Goal: Information Seeking & Learning: Learn about a topic

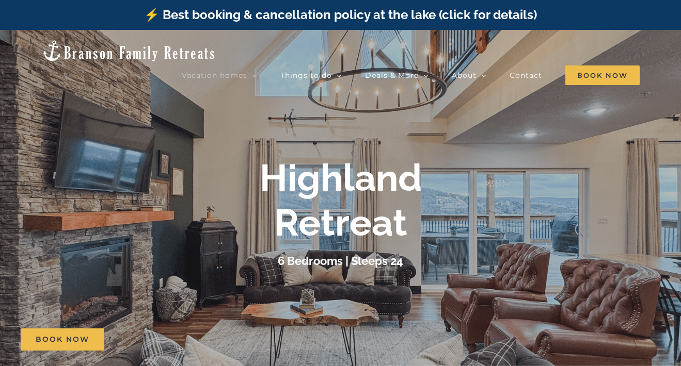
click at [581, 233] on div "Highland Retreat 6 Bedrooms | Sleeps 24" at bounding box center [340, 213] width 681 height 115
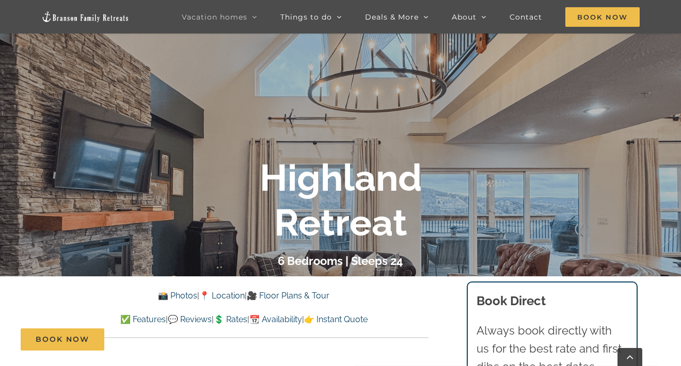
scroll to position [120, 0]
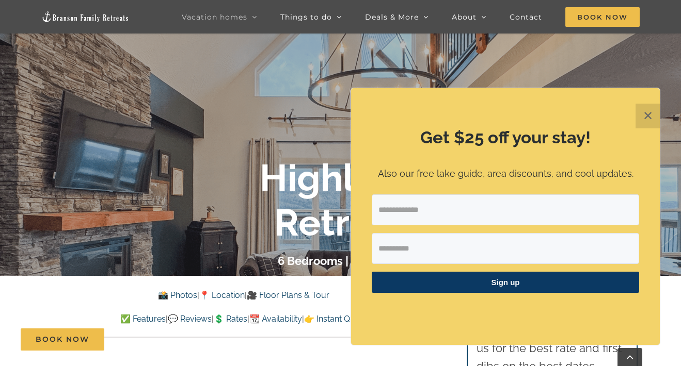
click at [651, 115] on button "✕" at bounding box center [647, 116] width 25 height 25
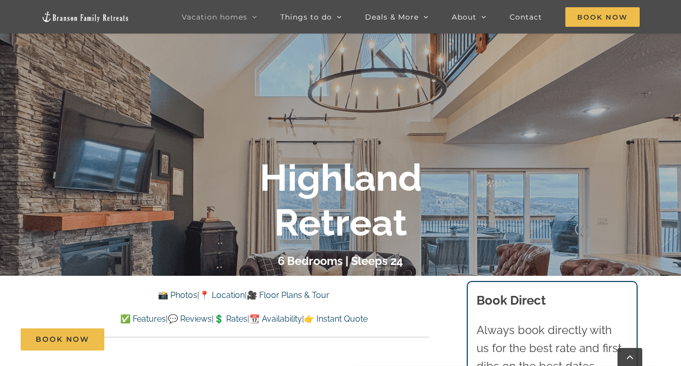
click at [535, 204] on div "Highland Retreat" at bounding box center [340, 200] width 413 height 89
click at [536, 201] on div "Highland Retreat" at bounding box center [340, 200] width 413 height 89
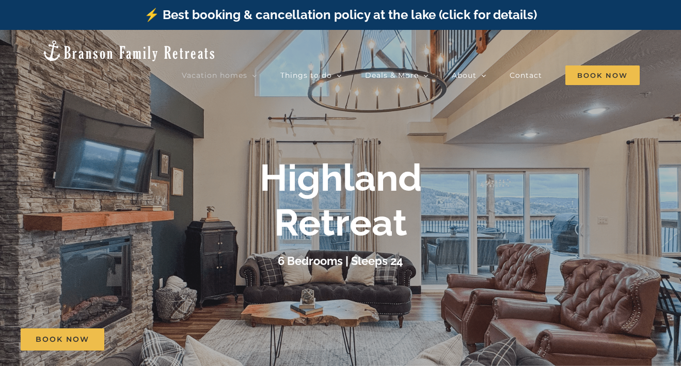
scroll to position [0, 0]
click at [575, 183] on div "Highland Retreat 6 Bedrooms | Sleeps 24" at bounding box center [340, 213] width 681 height 115
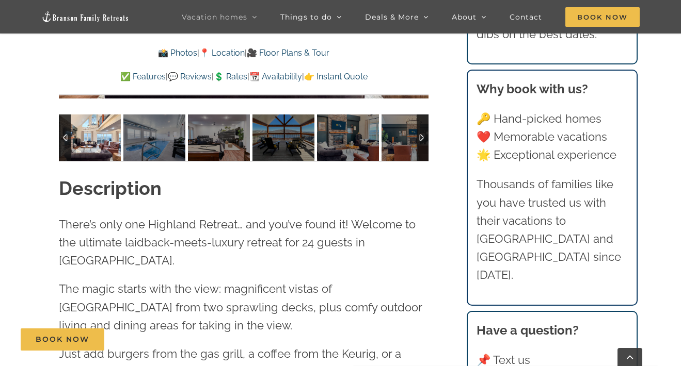
scroll to position [990, 0]
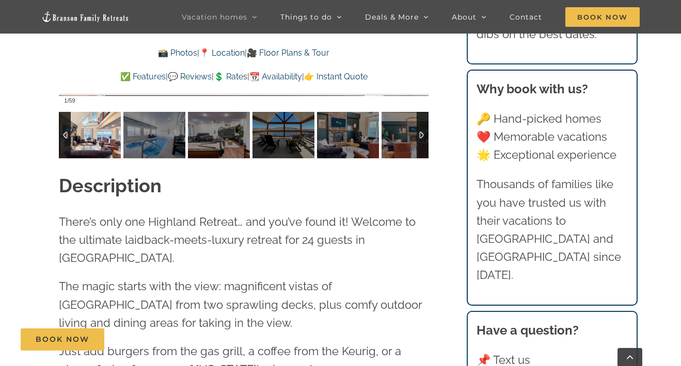
click at [86, 135] on img at bounding box center [90, 135] width 62 height 46
click at [94, 135] on img at bounding box center [90, 135] width 62 height 46
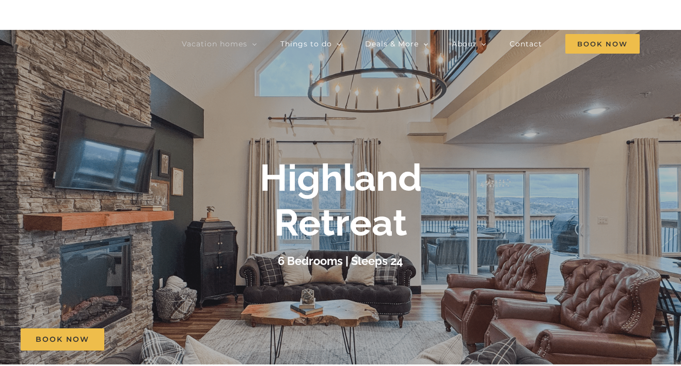
scroll to position [29, 0]
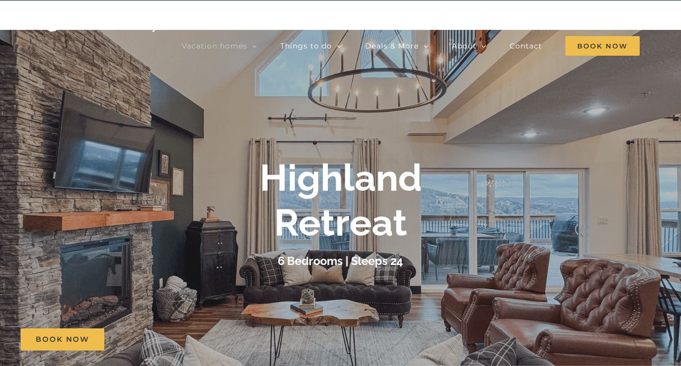
click at [421, 196] on b "Highland Retreat" at bounding box center [341, 200] width 162 height 88
click at [613, 202] on div "Highland Retreat 6 Bedrooms | Sleeps 24" at bounding box center [340, 213] width 681 height 115
click at [610, 224] on div "Highland Retreat 6 Bedrooms | Sleeps 24" at bounding box center [340, 213] width 681 height 115
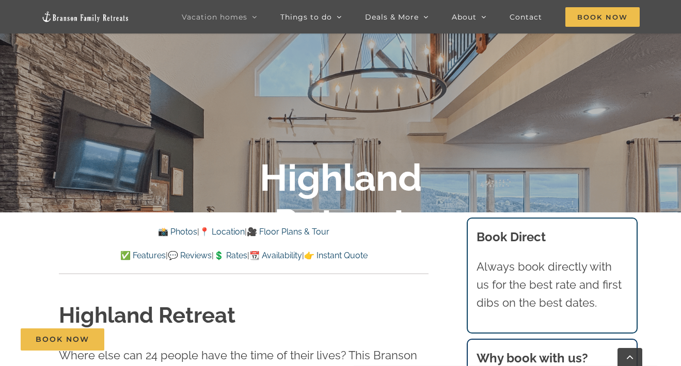
scroll to position [192, 0]
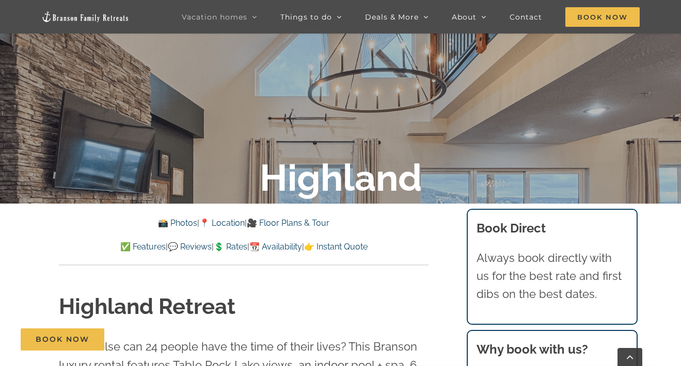
click at [169, 222] on link "📸 Photos" at bounding box center [177, 223] width 39 height 10
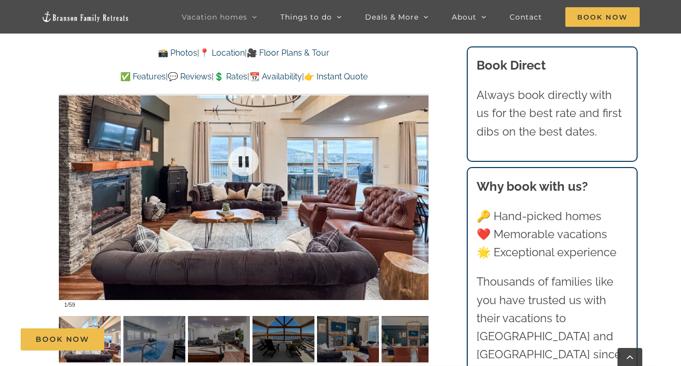
scroll to position [783, 0]
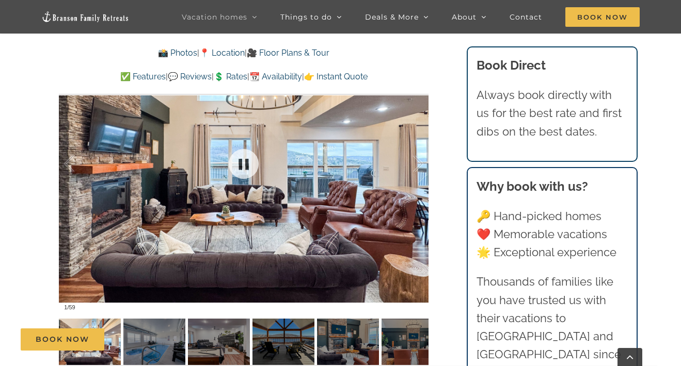
click at [394, 200] on div at bounding box center [243, 163] width 369 height 303
click at [164, 336] on div "Book Now" at bounding box center [348, 340] width 654 height 22
click at [164, 333] on div "Book Now" at bounding box center [348, 340] width 654 height 22
click at [247, 159] on link at bounding box center [243, 163] width 41 height 41
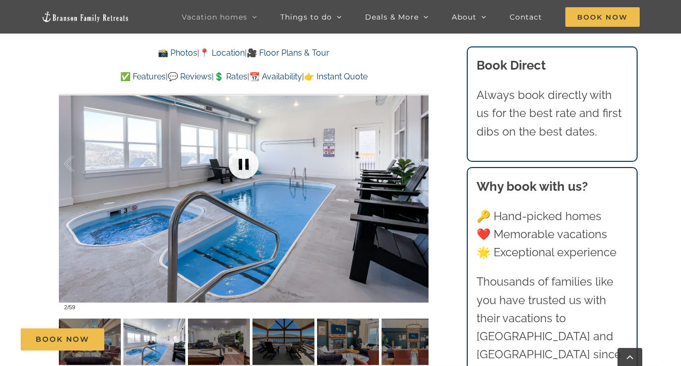
click at [247, 160] on link at bounding box center [243, 163] width 41 height 41
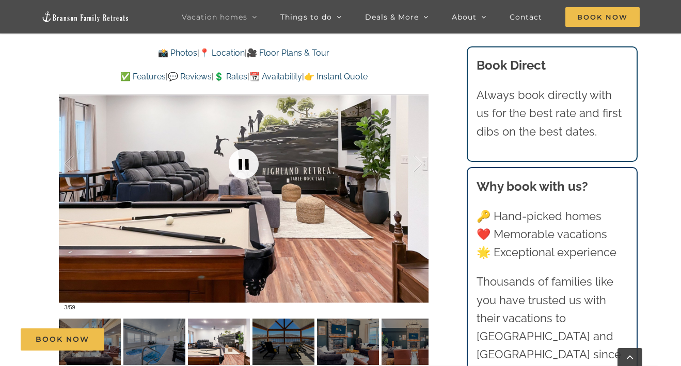
click at [247, 157] on link at bounding box center [243, 163] width 41 height 41
click at [247, 158] on link at bounding box center [243, 163] width 41 height 41
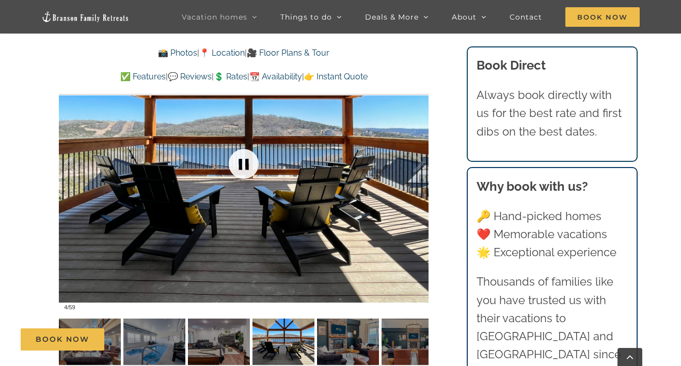
click at [247, 160] on link at bounding box center [243, 163] width 41 height 41
click at [247, 161] on link at bounding box center [243, 163] width 41 height 41
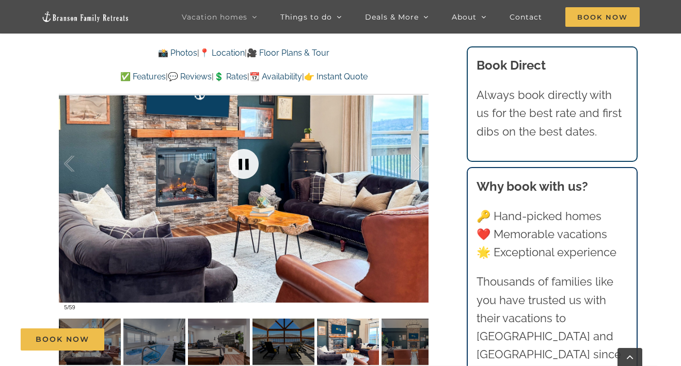
click at [247, 162] on link at bounding box center [243, 163] width 41 height 41
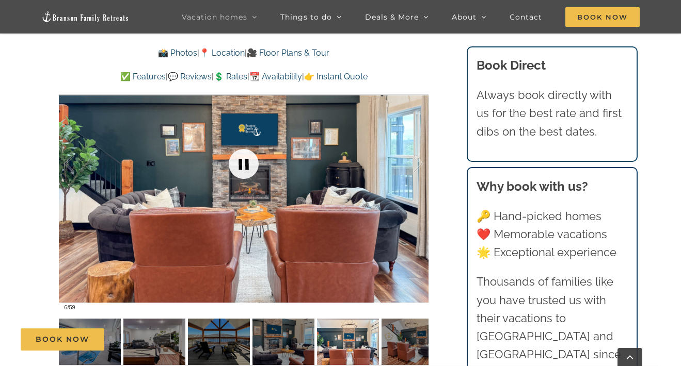
click at [247, 163] on link at bounding box center [243, 163] width 41 height 41
click at [247, 164] on link at bounding box center [243, 163] width 41 height 41
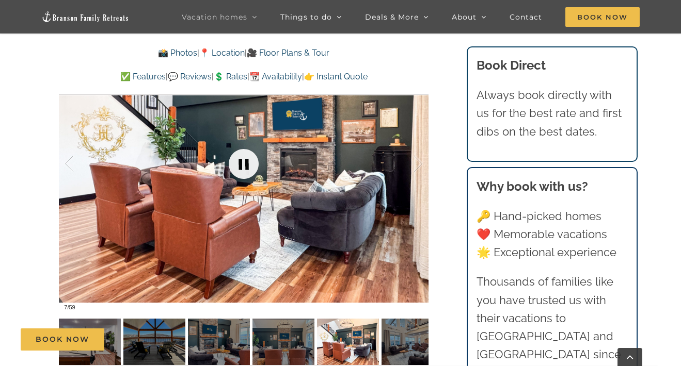
click at [247, 164] on link at bounding box center [243, 163] width 41 height 41
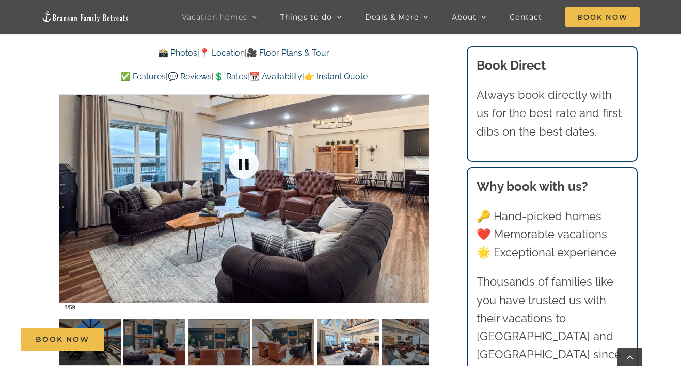
click at [247, 165] on link at bounding box center [243, 163] width 41 height 41
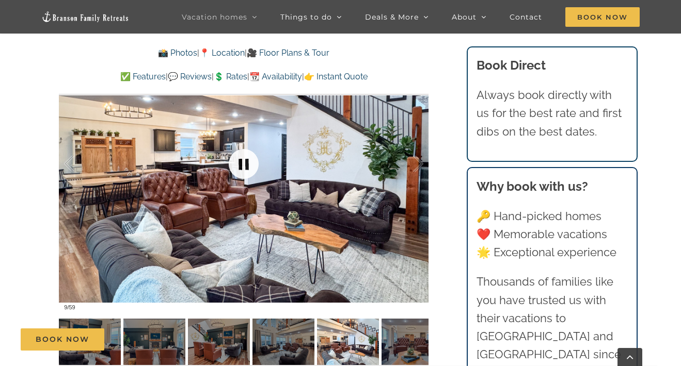
click at [247, 167] on link at bounding box center [243, 163] width 41 height 41
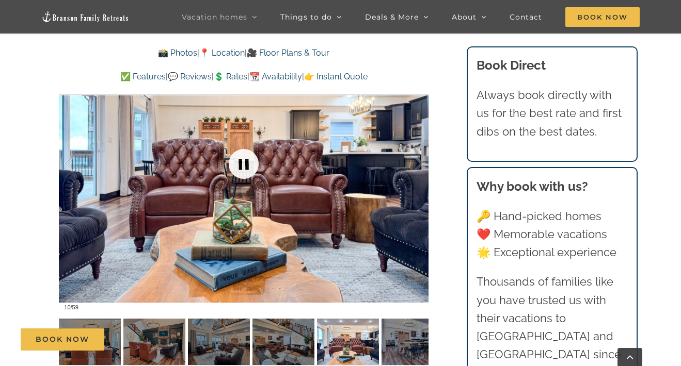
click at [247, 167] on link at bounding box center [243, 163] width 41 height 41
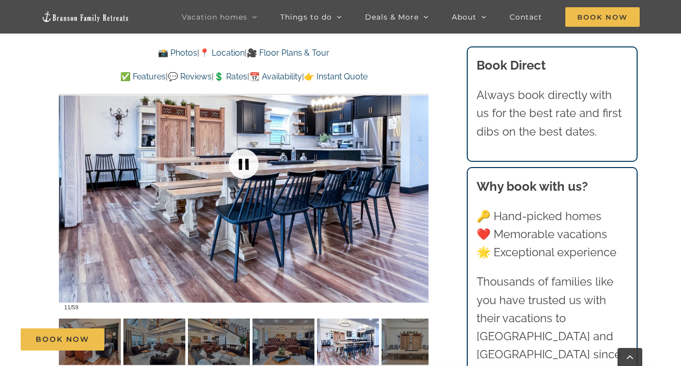
click at [247, 169] on link at bounding box center [243, 163] width 41 height 41
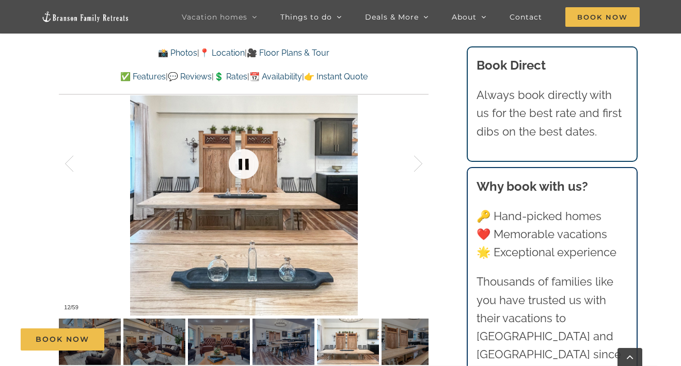
click at [247, 169] on link at bounding box center [243, 163] width 41 height 41
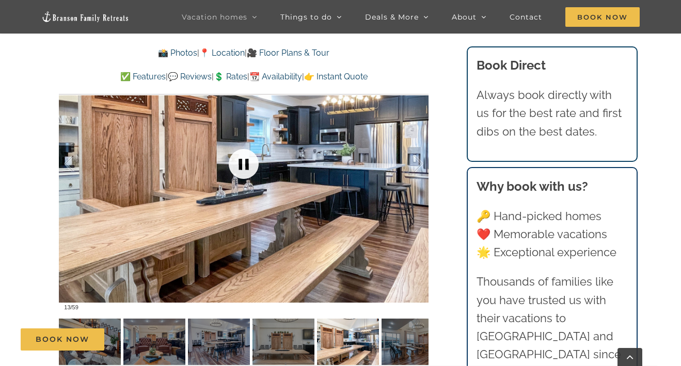
click at [247, 170] on link at bounding box center [243, 163] width 41 height 41
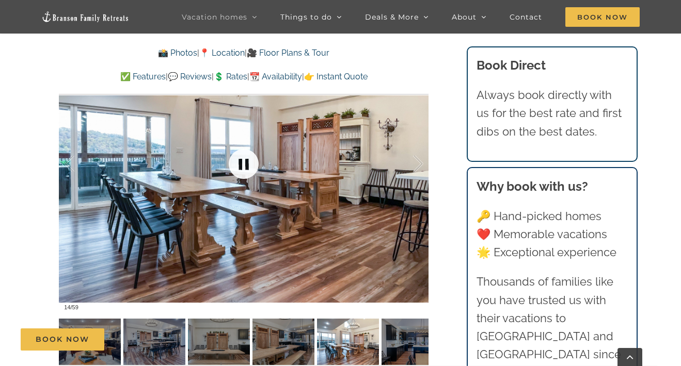
click at [247, 172] on link at bounding box center [243, 163] width 41 height 41
click at [247, 171] on link at bounding box center [243, 163] width 41 height 41
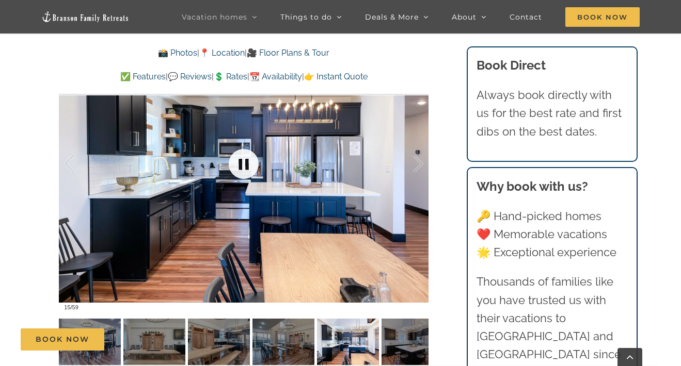
click at [247, 173] on link at bounding box center [243, 163] width 41 height 41
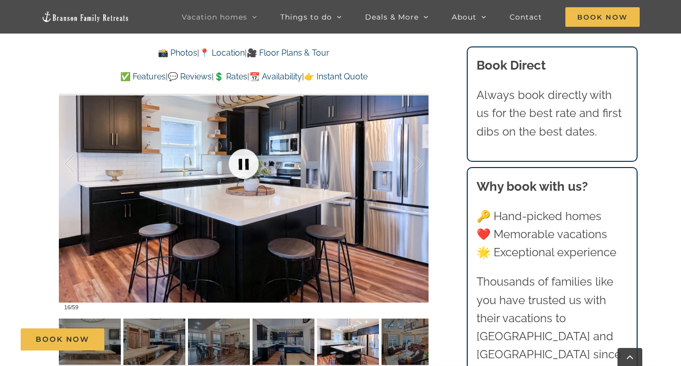
click at [247, 174] on link at bounding box center [243, 163] width 41 height 41
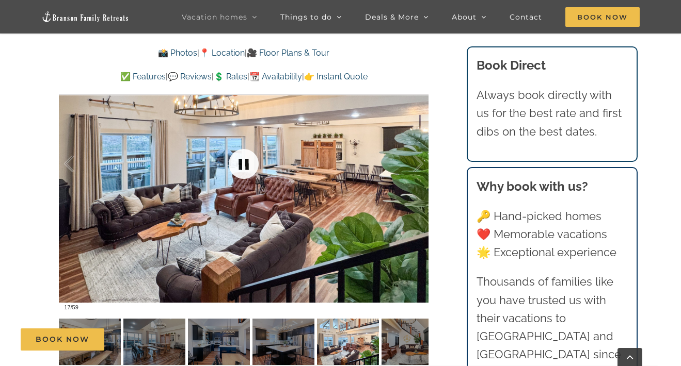
click at [247, 174] on link at bounding box center [243, 163] width 41 height 41
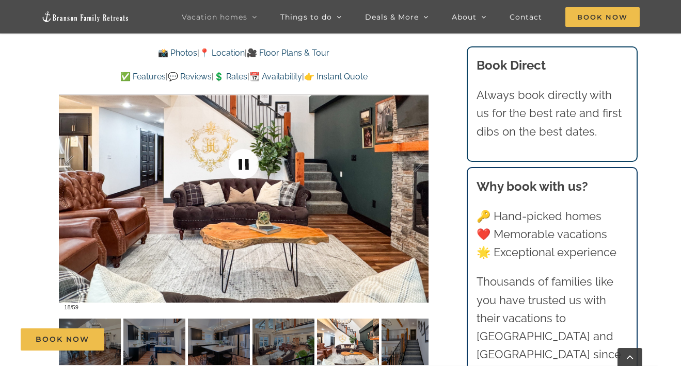
click at [247, 174] on link at bounding box center [243, 163] width 41 height 41
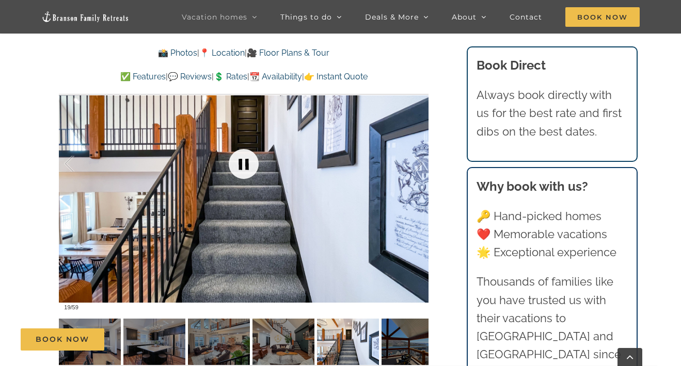
click at [247, 174] on link at bounding box center [243, 163] width 41 height 41
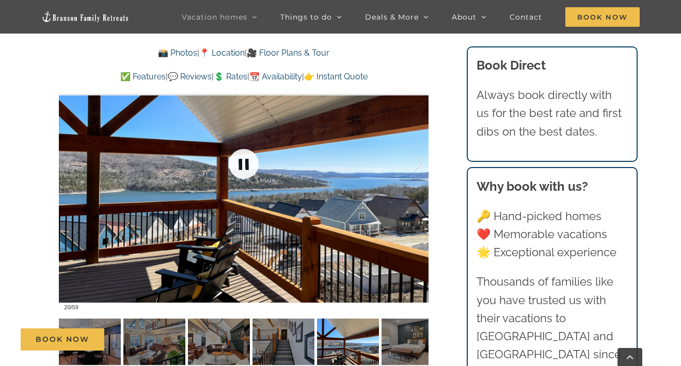
click at [247, 175] on link at bounding box center [243, 163] width 41 height 41
click at [244, 165] on link at bounding box center [243, 163] width 41 height 41
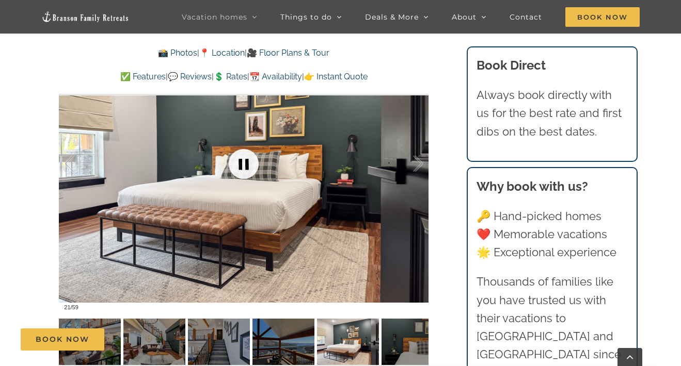
click at [244, 164] on link at bounding box center [243, 163] width 41 height 41
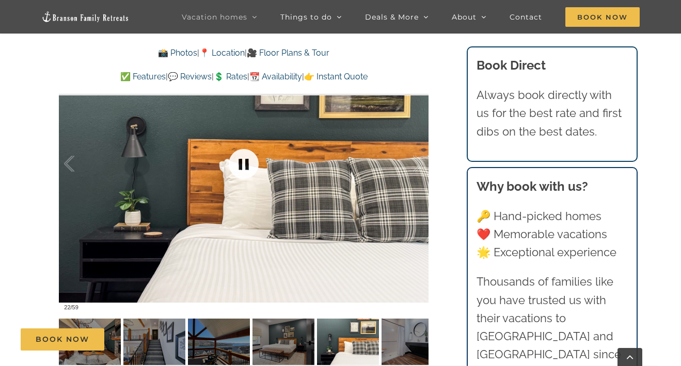
click at [244, 165] on link at bounding box center [243, 163] width 41 height 41
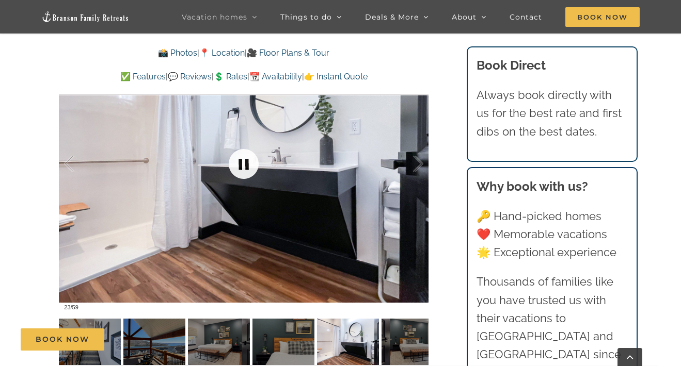
click at [244, 166] on link at bounding box center [243, 163] width 41 height 41
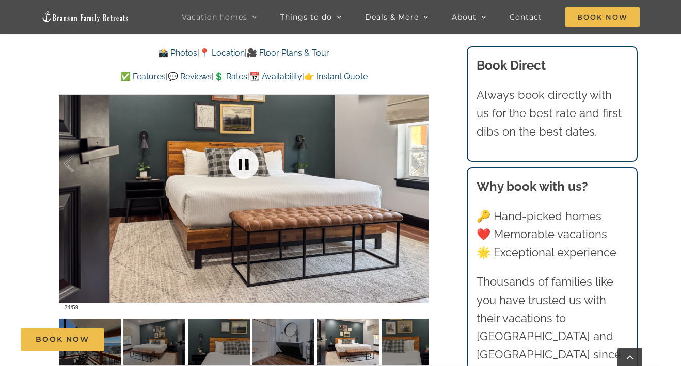
click at [244, 167] on link at bounding box center [243, 163] width 41 height 41
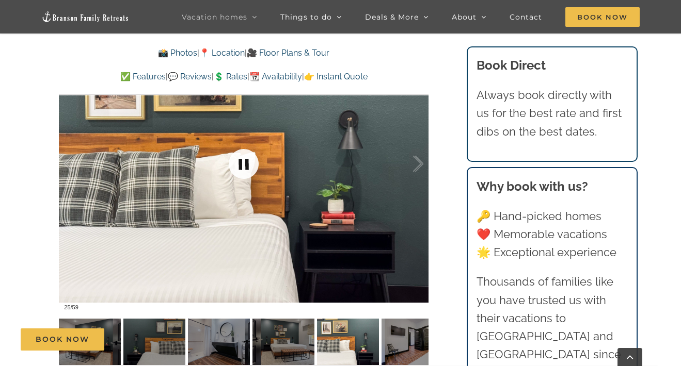
click at [244, 168] on link at bounding box center [243, 163] width 41 height 41
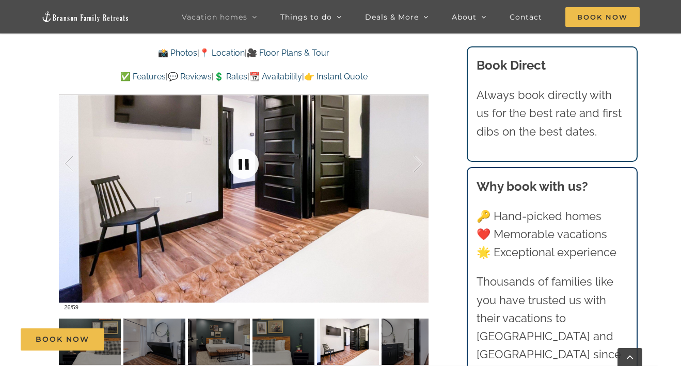
click at [244, 169] on link at bounding box center [243, 163] width 41 height 41
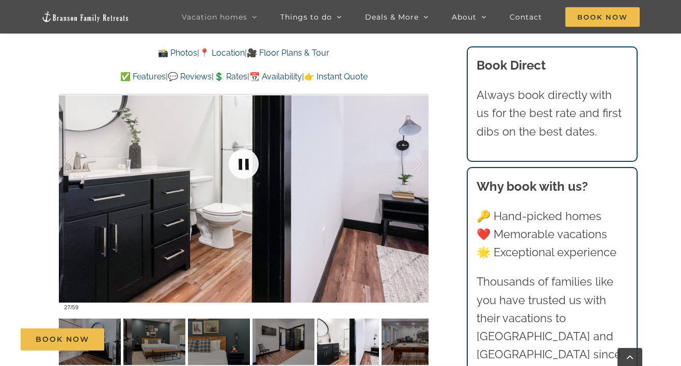
click at [244, 170] on link at bounding box center [243, 163] width 41 height 41
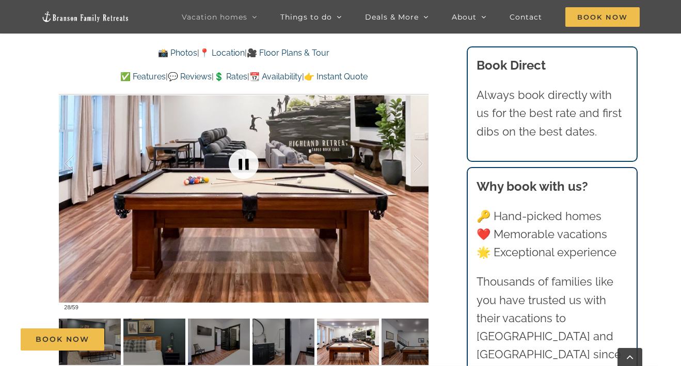
click at [244, 170] on link at bounding box center [243, 163] width 41 height 41
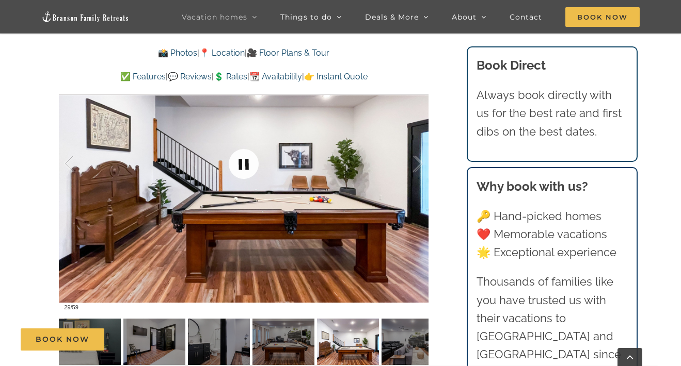
click at [244, 170] on link at bounding box center [243, 163] width 41 height 41
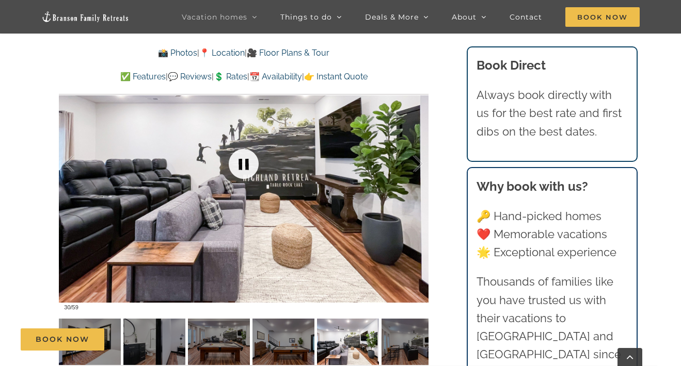
click at [244, 170] on link at bounding box center [243, 163] width 41 height 41
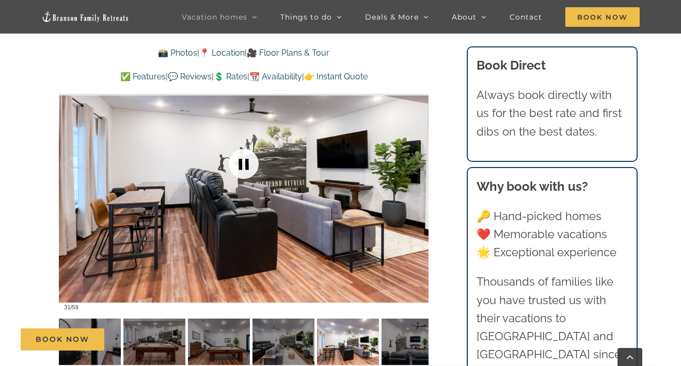
click at [243, 172] on link at bounding box center [243, 163] width 41 height 41
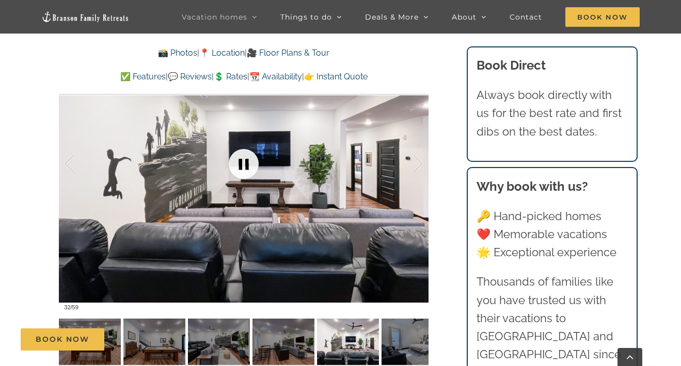
click at [243, 172] on link at bounding box center [243, 163] width 41 height 41
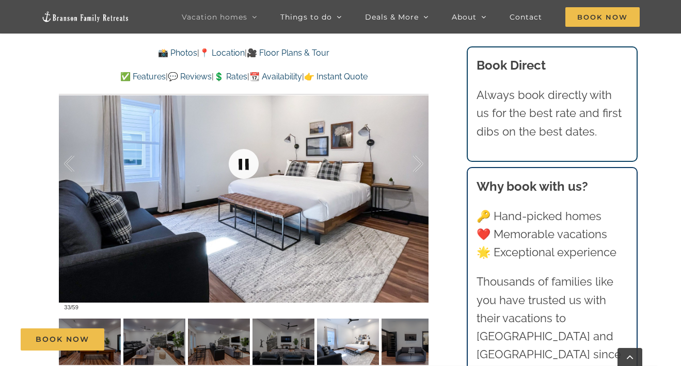
click at [243, 172] on link at bounding box center [243, 163] width 41 height 41
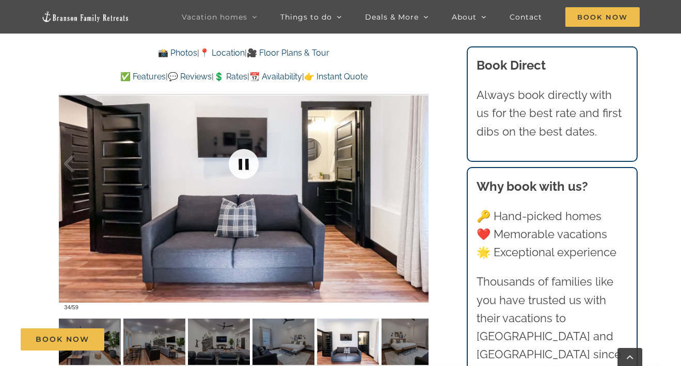
click at [243, 172] on link at bounding box center [243, 163] width 41 height 41
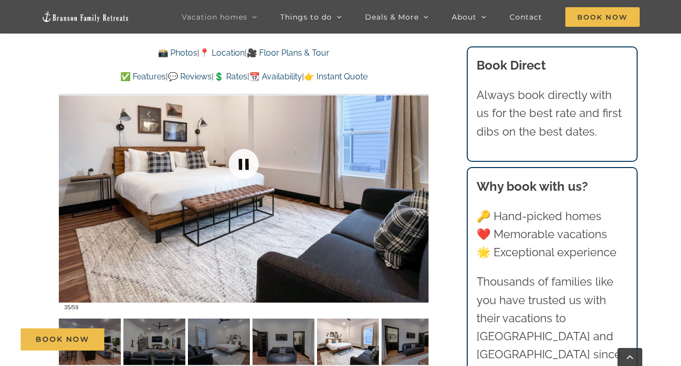
click at [243, 172] on link at bounding box center [243, 163] width 41 height 41
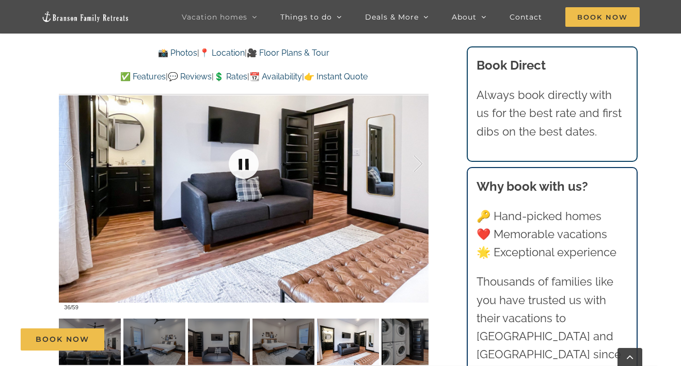
click at [243, 172] on link at bounding box center [243, 163] width 41 height 41
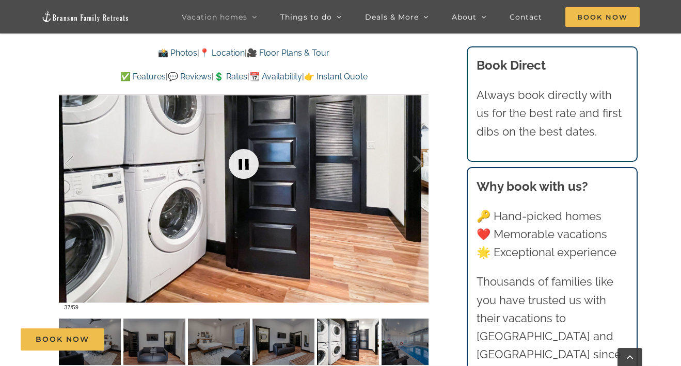
click at [243, 172] on link at bounding box center [243, 163] width 41 height 41
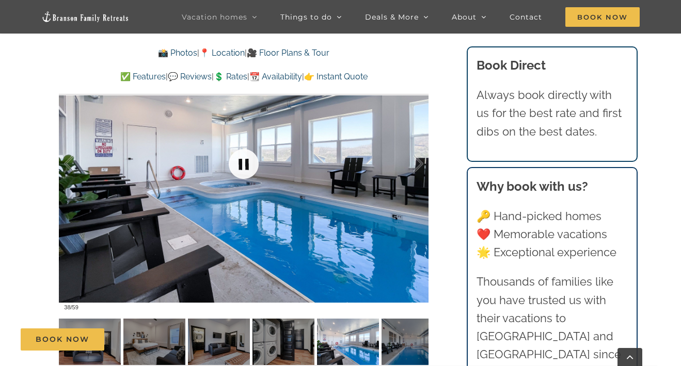
click at [243, 172] on link at bounding box center [243, 163] width 41 height 41
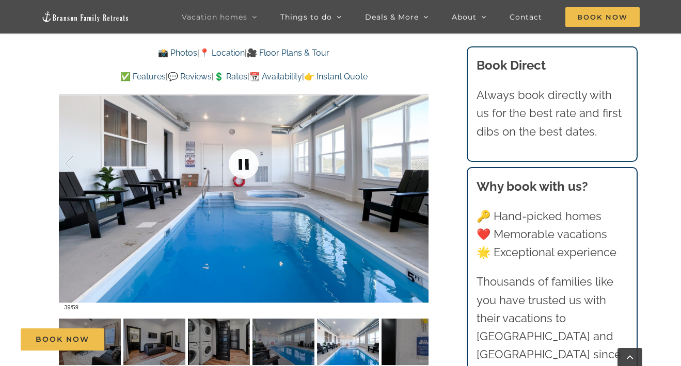
click at [243, 172] on link at bounding box center [243, 163] width 41 height 41
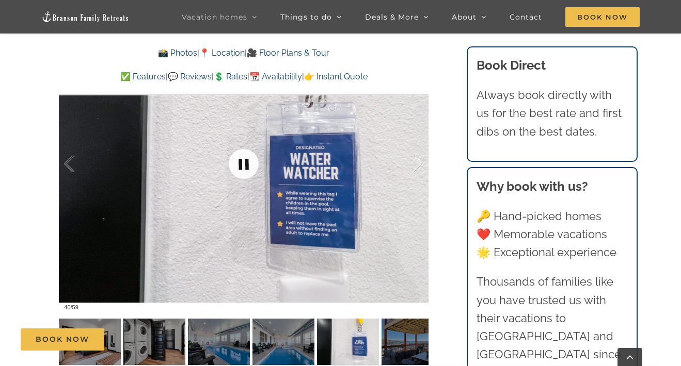
click at [243, 172] on link at bounding box center [243, 163] width 41 height 41
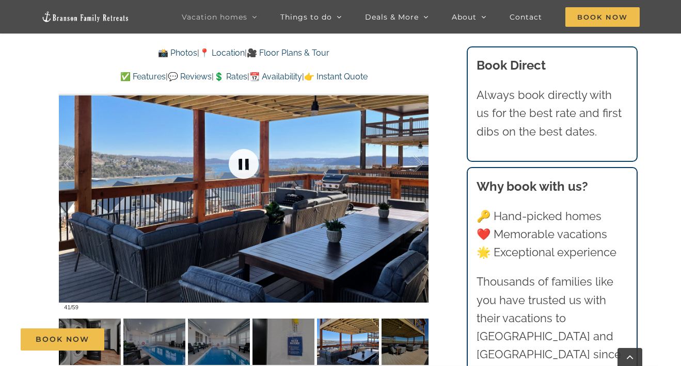
click at [244, 174] on link at bounding box center [243, 163] width 41 height 41
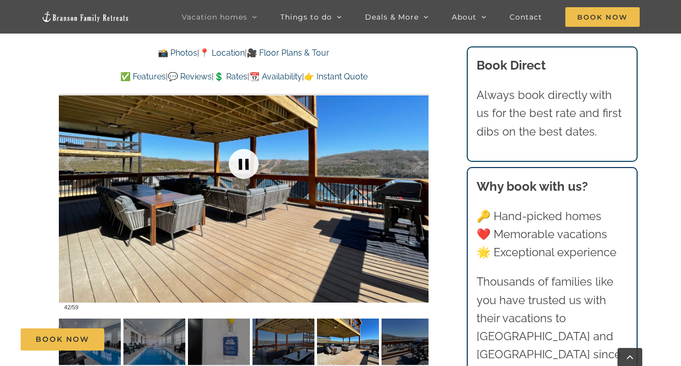
click at [244, 175] on link at bounding box center [243, 163] width 41 height 41
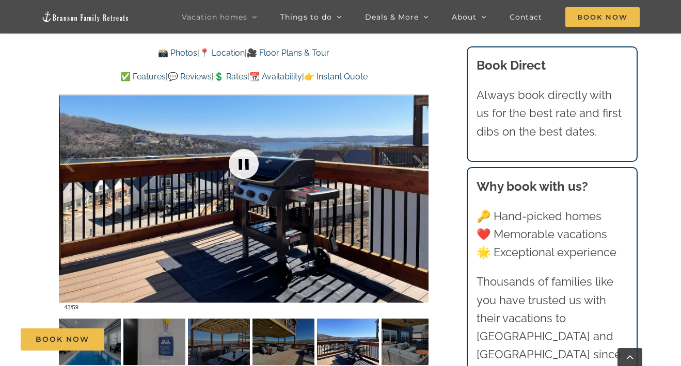
click at [244, 175] on link at bounding box center [243, 163] width 41 height 41
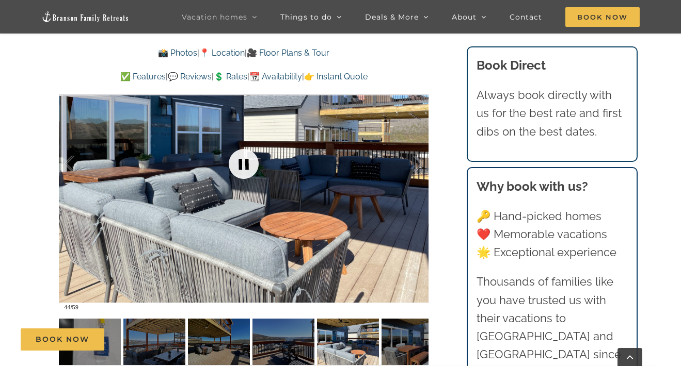
click at [244, 175] on link at bounding box center [243, 163] width 41 height 41
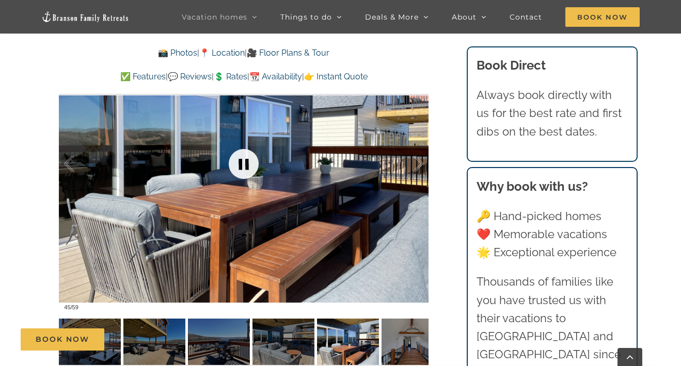
click at [244, 175] on link at bounding box center [243, 163] width 41 height 41
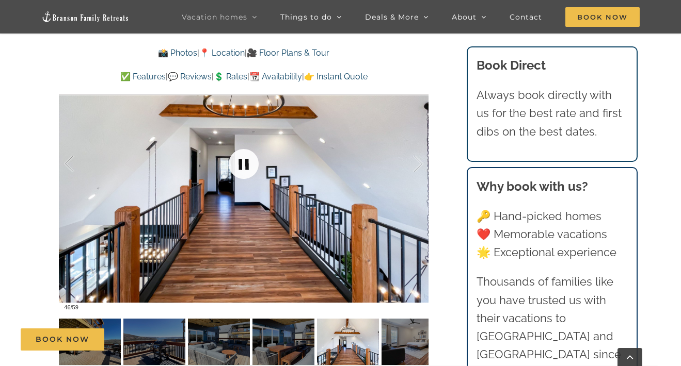
click at [244, 175] on link at bounding box center [243, 163] width 41 height 41
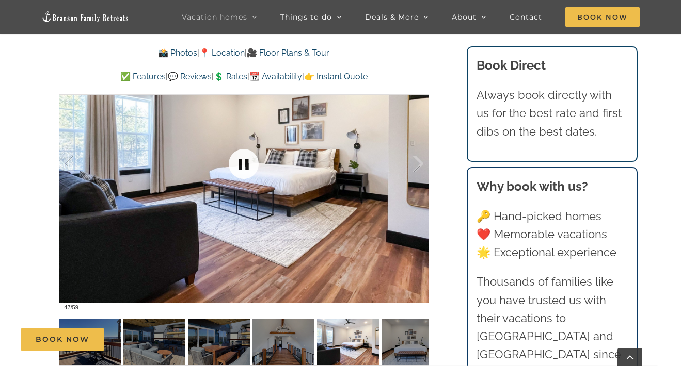
click at [244, 175] on link at bounding box center [243, 163] width 41 height 41
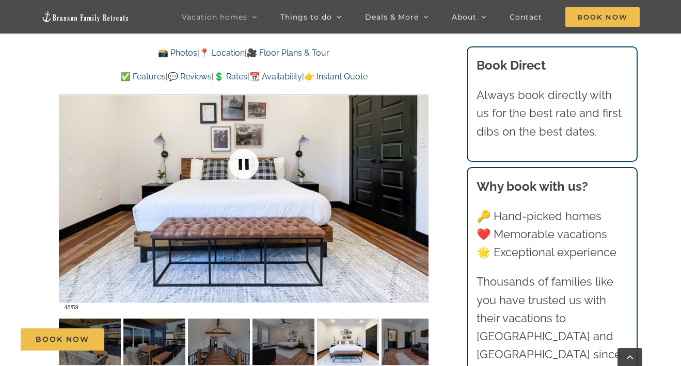
click at [244, 175] on link at bounding box center [243, 163] width 41 height 41
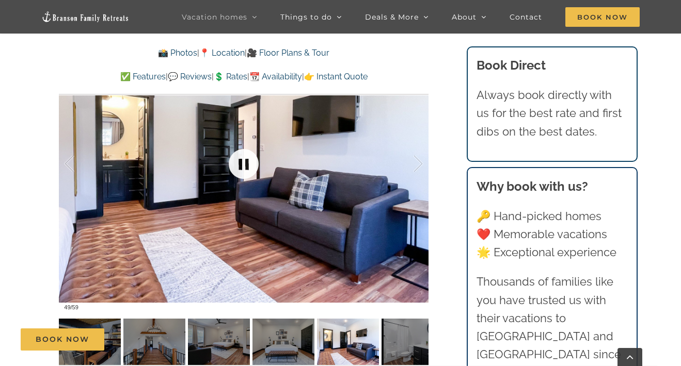
click at [244, 175] on link at bounding box center [243, 163] width 41 height 41
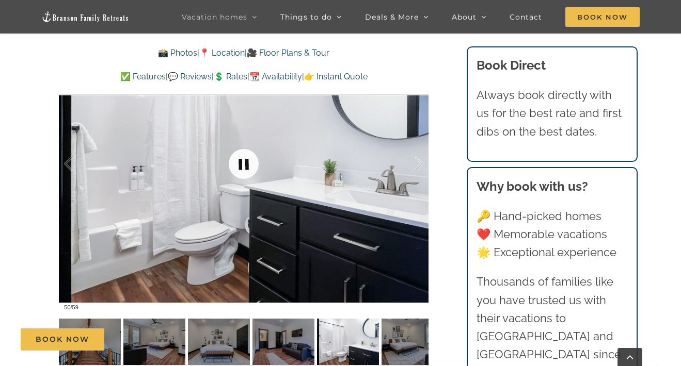
click at [244, 175] on link at bounding box center [243, 163] width 41 height 41
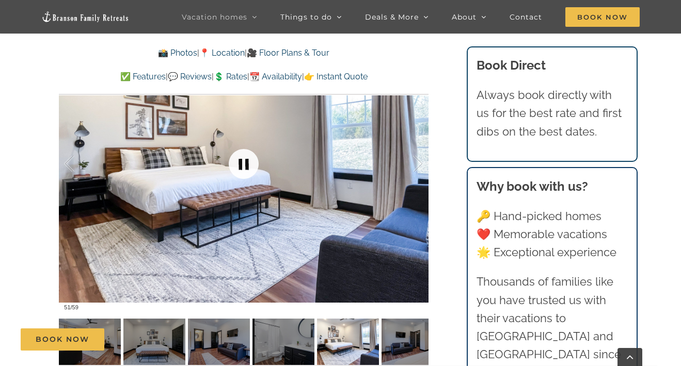
click at [244, 175] on link at bounding box center [243, 163] width 41 height 41
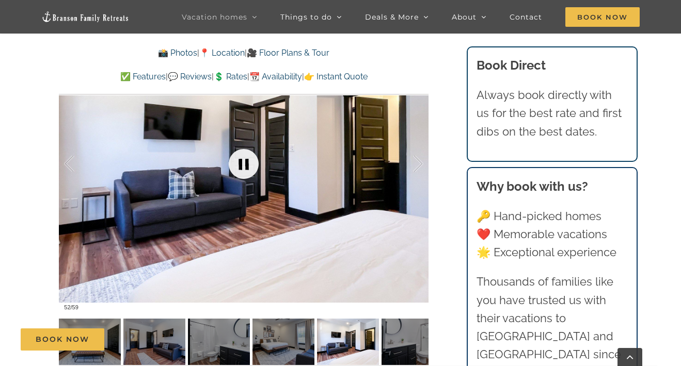
click at [244, 176] on link at bounding box center [243, 163] width 41 height 41
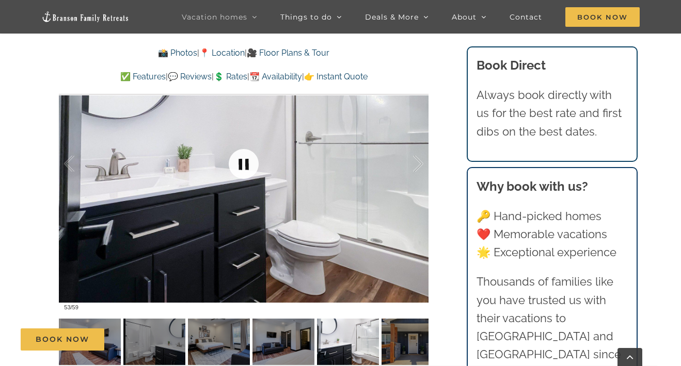
click at [244, 176] on link at bounding box center [243, 163] width 41 height 41
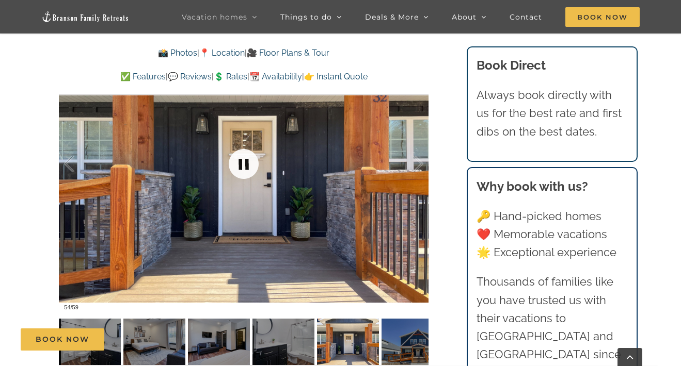
click at [244, 178] on link at bounding box center [243, 163] width 41 height 41
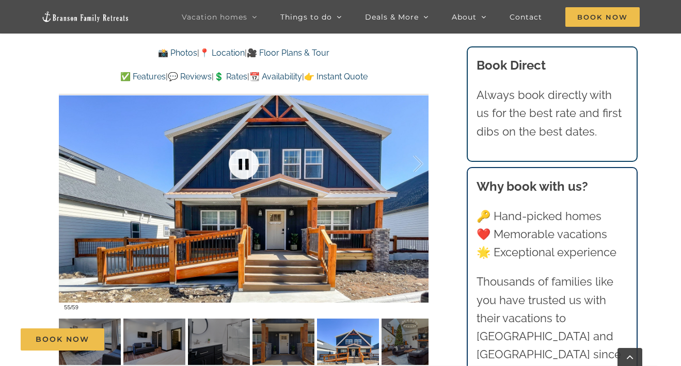
click at [253, 175] on link at bounding box center [243, 163] width 41 height 41
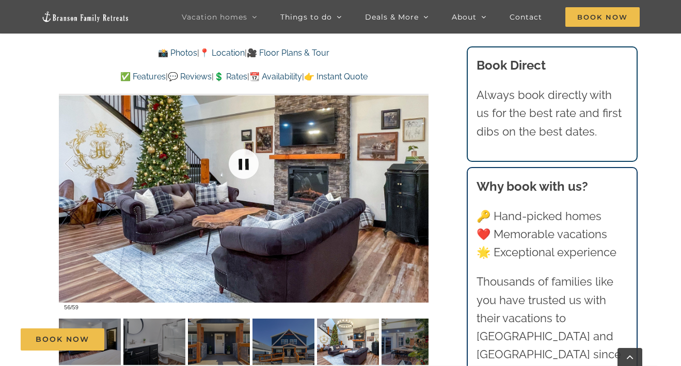
click at [253, 178] on link at bounding box center [243, 163] width 41 height 41
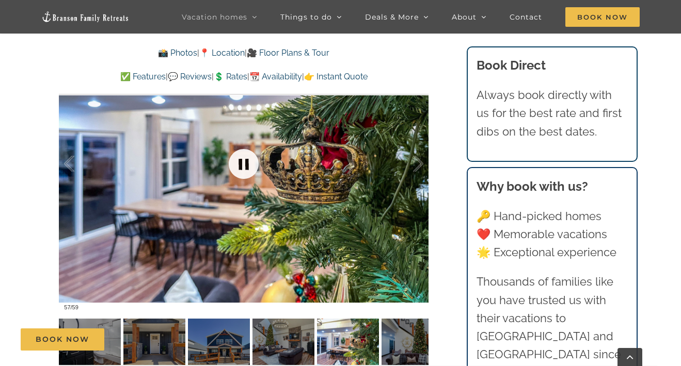
click at [253, 178] on link at bounding box center [243, 163] width 41 height 41
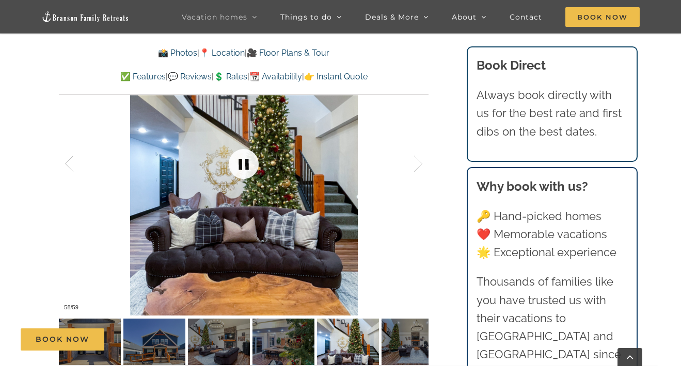
click at [253, 178] on link at bounding box center [243, 163] width 41 height 41
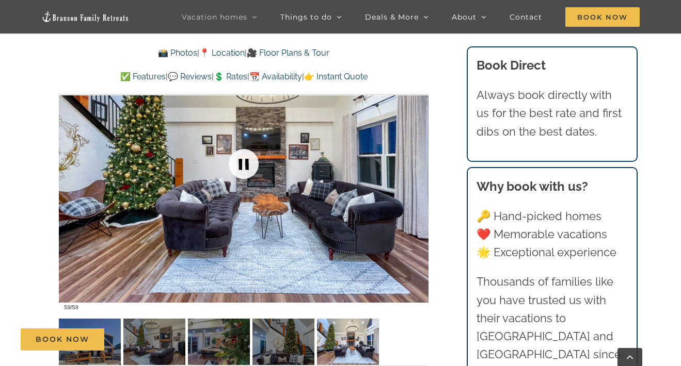
click at [253, 178] on link at bounding box center [243, 163] width 41 height 41
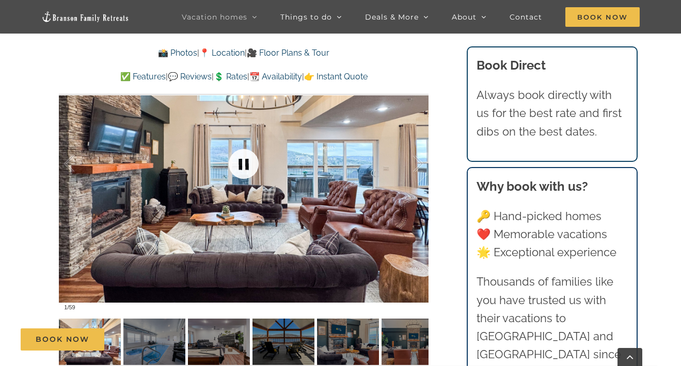
click at [253, 178] on link at bounding box center [243, 163] width 41 height 41
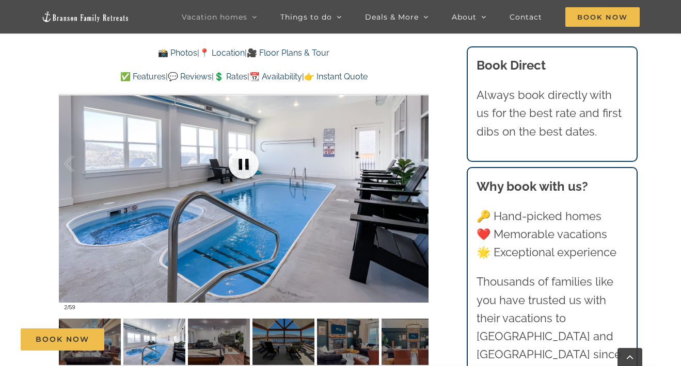
click at [253, 178] on link at bounding box center [243, 163] width 41 height 41
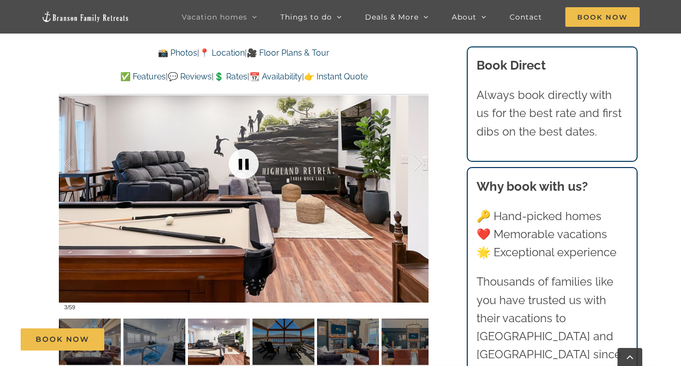
click at [253, 178] on link at bounding box center [243, 163] width 41 height 41
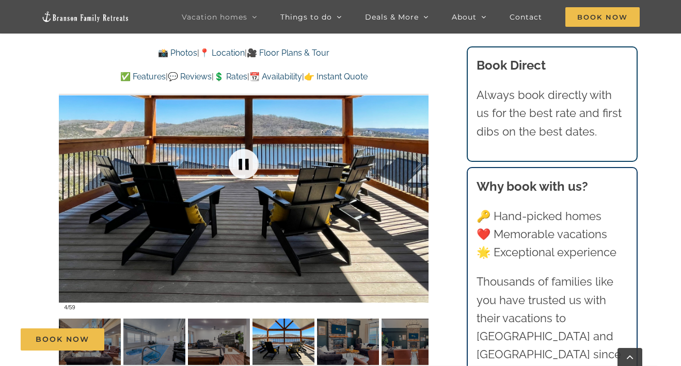
click at [253, 178] on link at bounding box center [243, 163] width 41 height 41
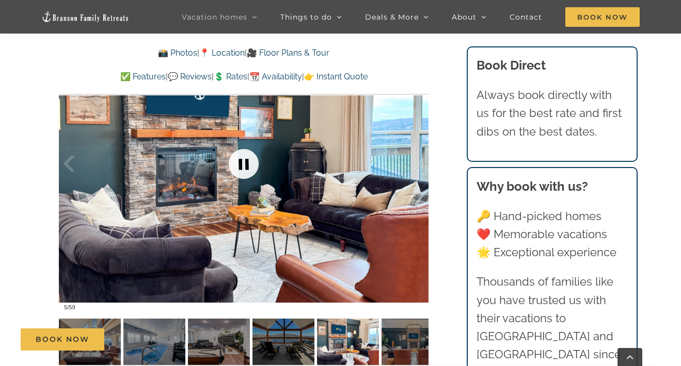
click at [253, 178] on link at bounding box center [243, 163] width 41 height 41
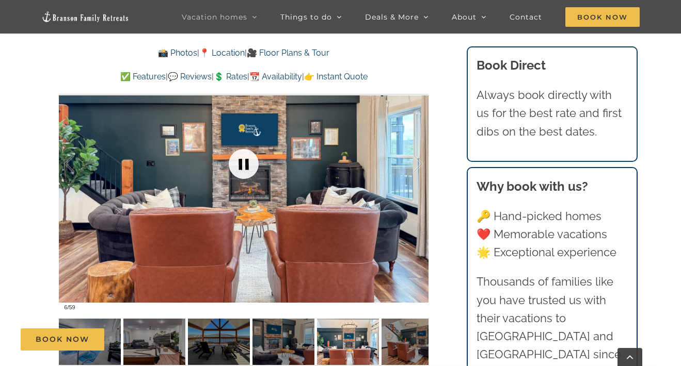
click at [253, 178] on link at bounding box center [243, 163] width 41 height 41
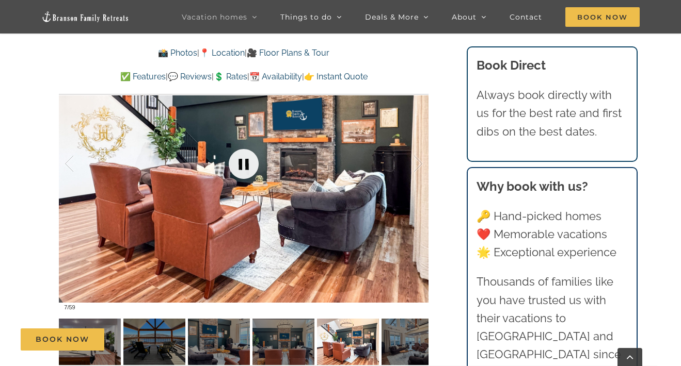
click at [253, 179] on link at bounding box center [243, 163] width 41 height 41
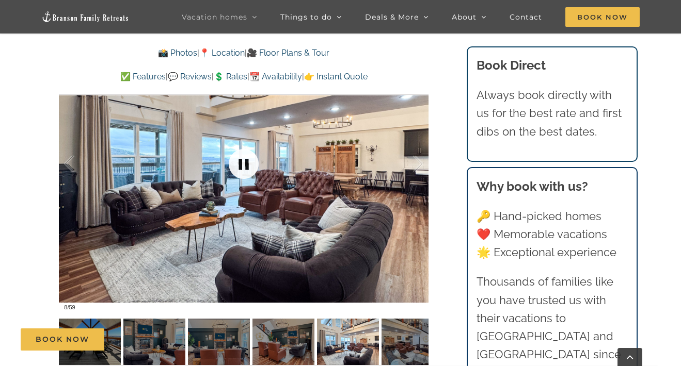
click at [253, 181] on link at bounding box center [243, 163] width 41 height 41
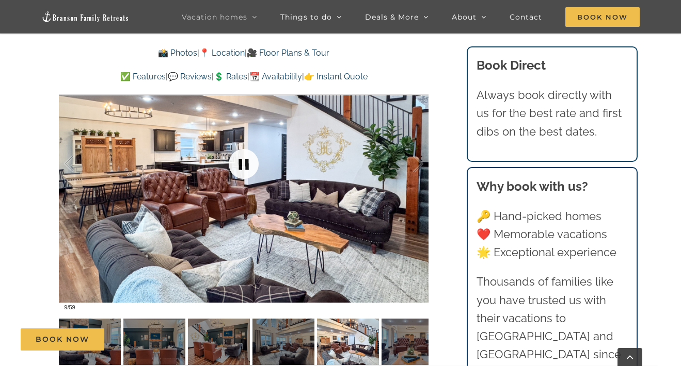
click at [253, 182] on link at bounding box center [243, 163] width 41 height 41
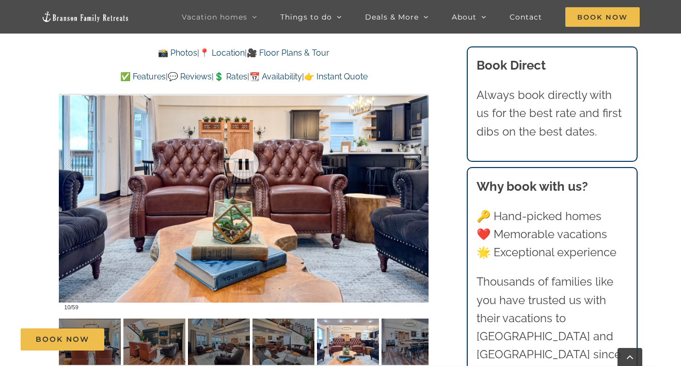
click at [253, 184] on div at bounding box center [243, 163] width 369 height 303
click at [252, 187] on div at bounding box center [243, 163] width 369 height 303
click at [249, 178] on link at bounding box center [243, 163] width 41 height 41
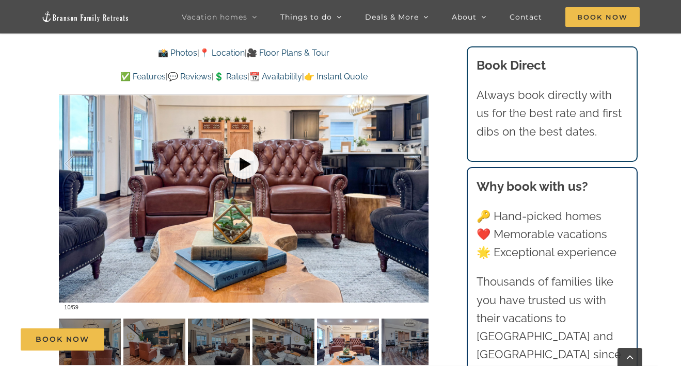
click at [249, 178] on link at bounding box center [243, 163] width 41 height 41
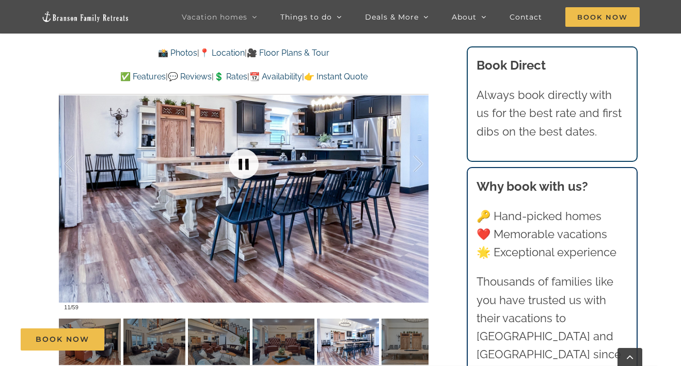
click at [249, 178] on link at bounding box center [243, 163] width 41 height 41
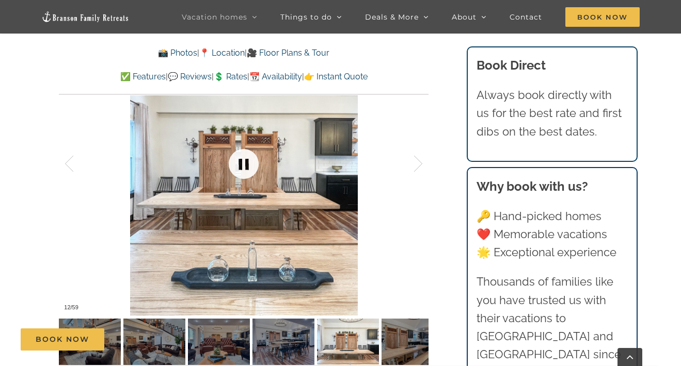
click at [250, 179] on link at bounding box center [243, 163] width 41 height 41
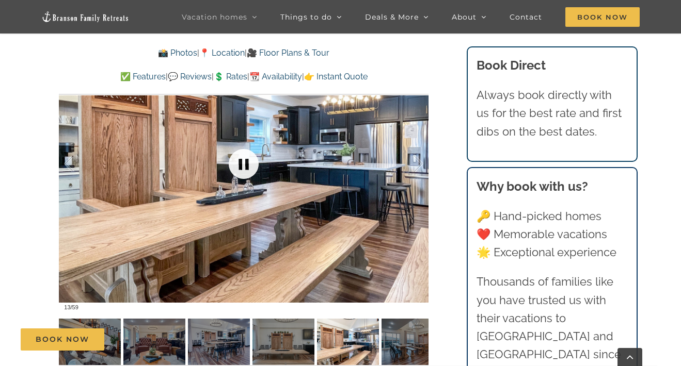
click at [250, 181] on link at bounding box center [243, 163] width 41 height 41
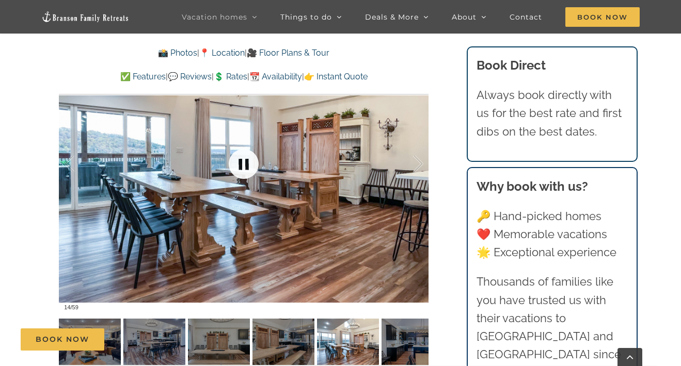
click at [249, 182] on link at bounding box center [243, 163] width 41 height 41
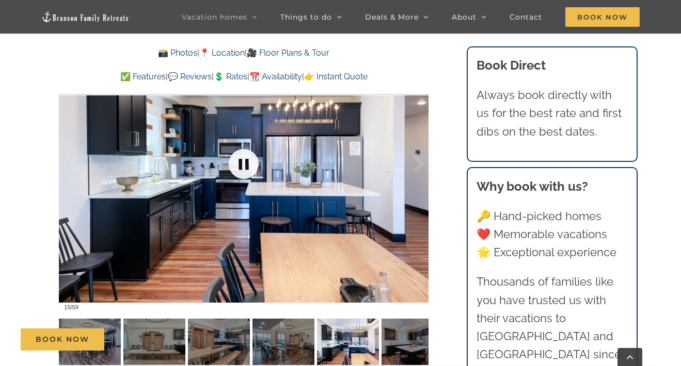
click at [249, 180] on link at bounding box center [243, 163] width 41 height 41
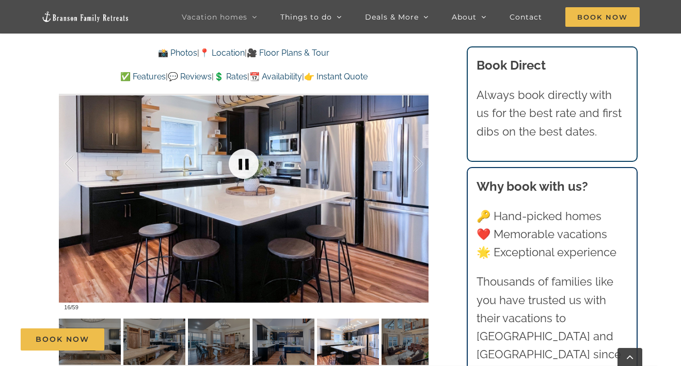
click at [249, 181] on link at bounding box center [243, 163] width 41 height 41
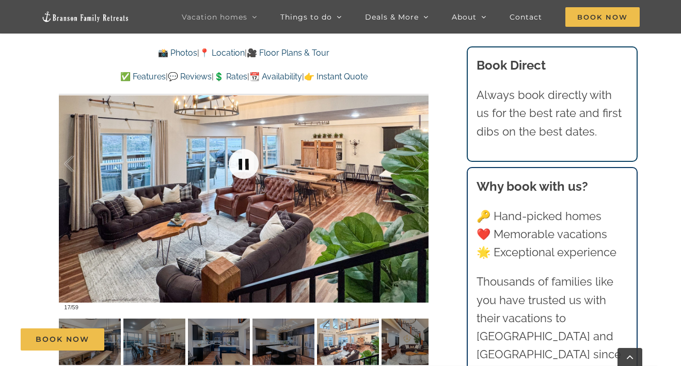
click at [246, 175] on link at bounding box center [243, 163] width 41 height 41
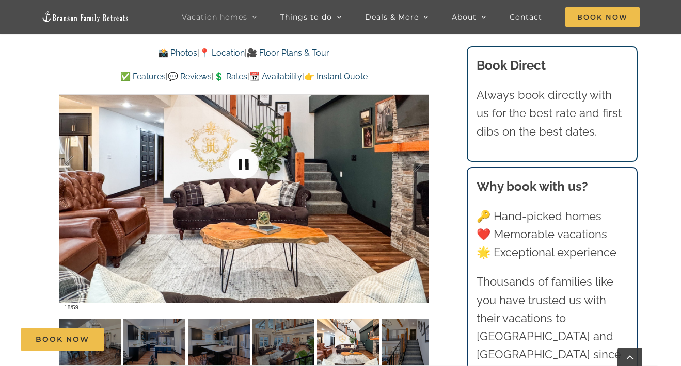
click at [246, 175] on link at bounding box center [243, 163] width 41 height 41
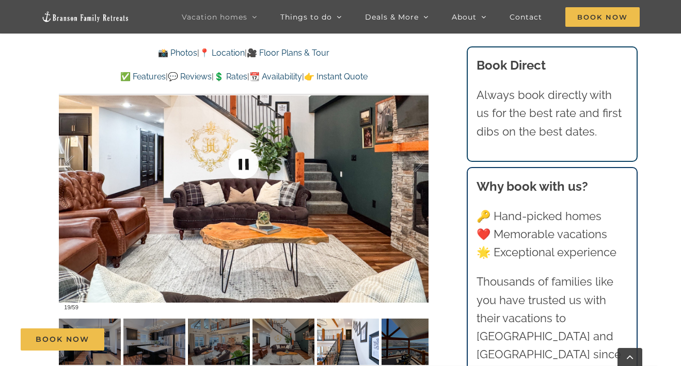
click at [246, 175] on link at bounding box center [243, 163] width 41 height 41
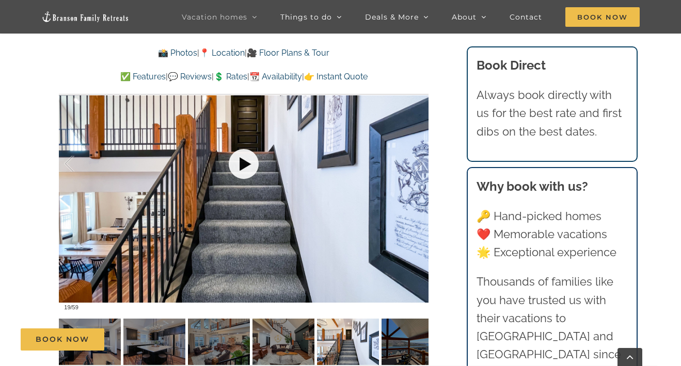
click at [246, 176] on link at bounding box center [243, 163] width 41 height 41
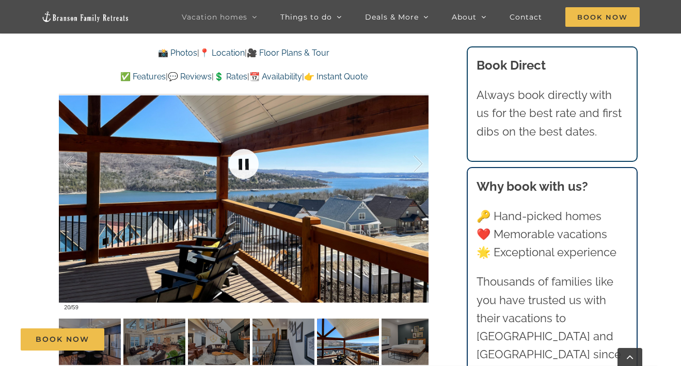
click at [246, 176] on link at bounding box center [243, 163] width 41 height 41
click at [246, 178] on link at bounding box center [243, 163] width 41 height 41
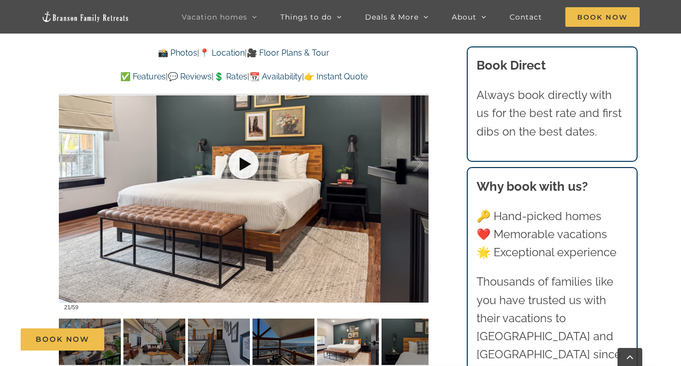
click at [246, 178] on link at bounding box center [243, 163] width 41 height 41
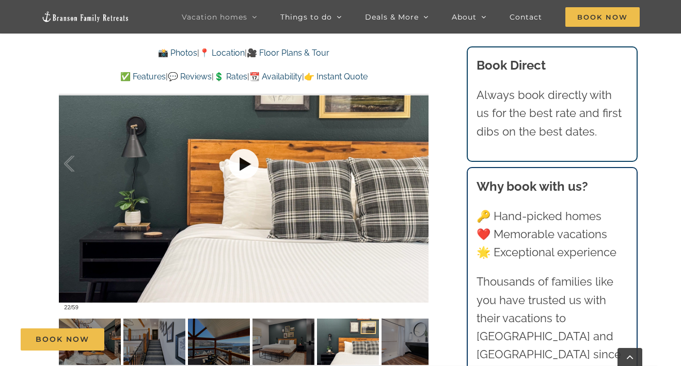
click at [246, 178] on link at bounding box center [243, 163] width 41 height 41
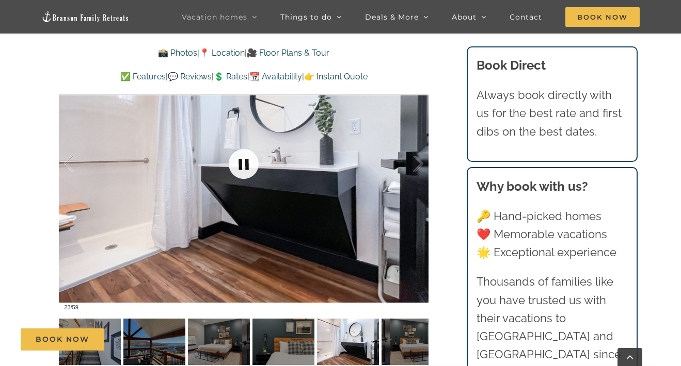
click at [246, 178] on link at bounding box center [243, 163] width 41 height 41
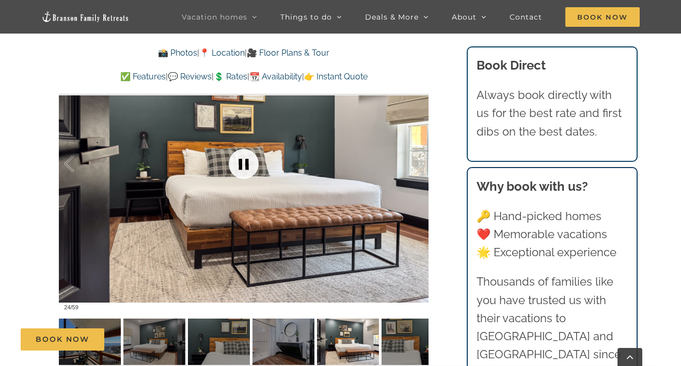
click at [246, 178] on link at bounding box center [243, 163] width 41 height 41
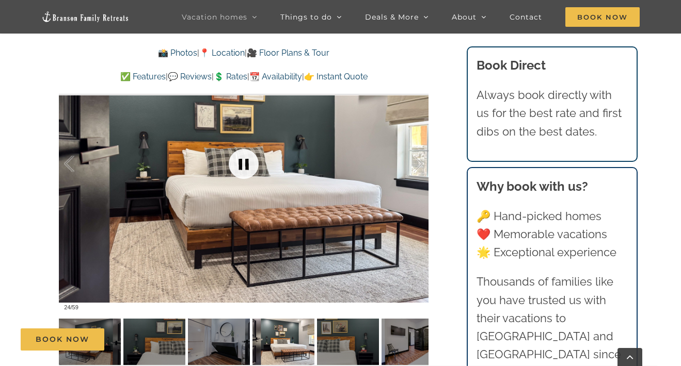
click at [246, 178] on link at bounding box center [243, 163] width 41 height 41
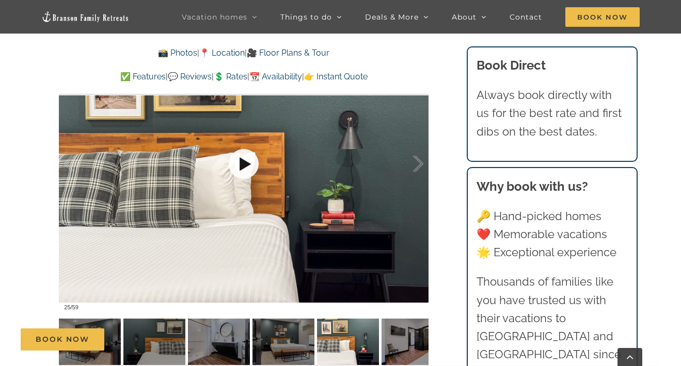
click at [246, 178] on link at bounding box center [243, 163] width 41 height 41
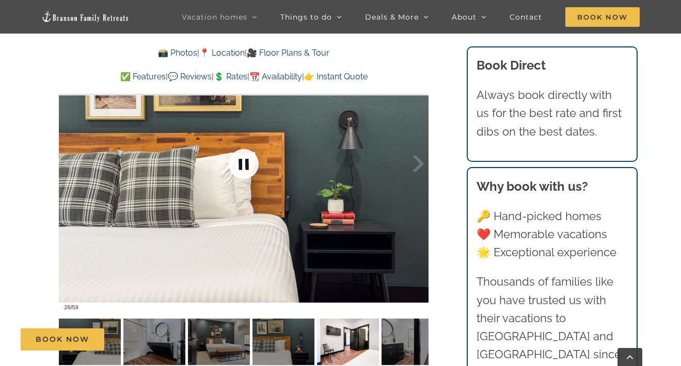
click at [246, 178] on link at bounding box center [243, 163] width 41 height 41
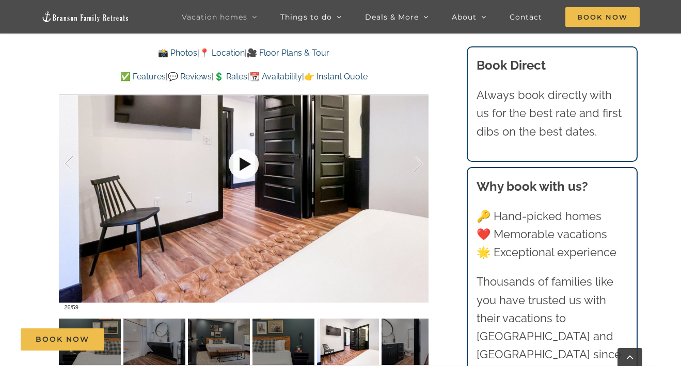
click at [246, 178] on link at bounding box center [243, 163] width 41 height 41
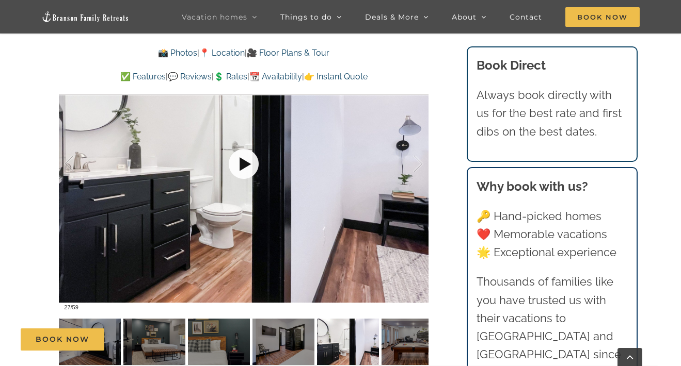
click at [246, 178] on link at bounding box center [243, 163] width 41 height 41
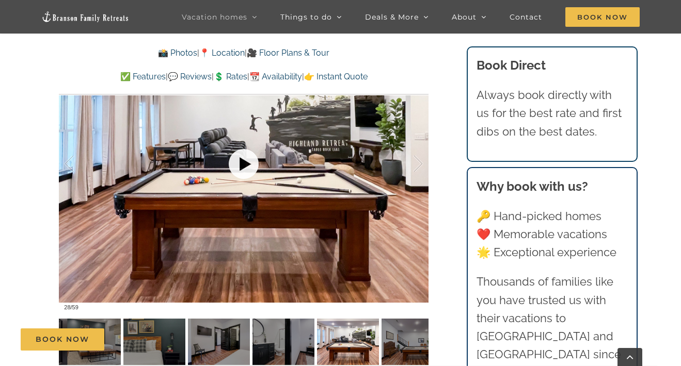
click at [246, 178] on link at bounding box center [243, 163] width 41 height 41
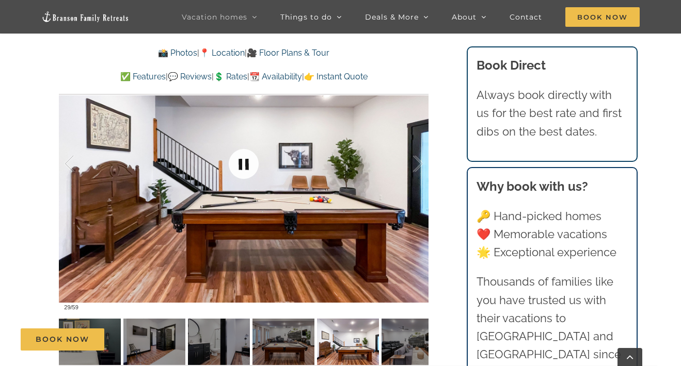
click at [246, 178] on link at bounding box center [243, 163] width 41 height 41
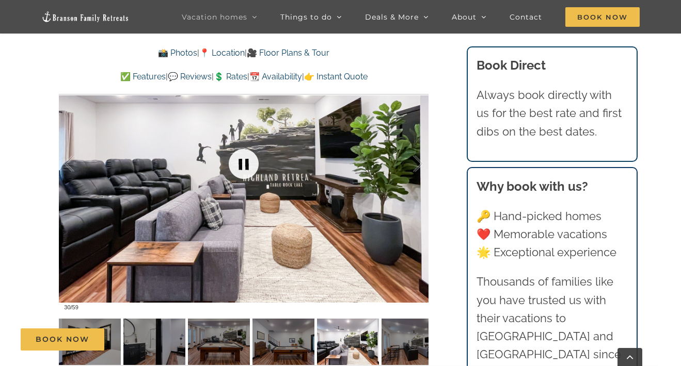
click at [246, 178] on link at bounding box center [243, 163] width 41 height 41
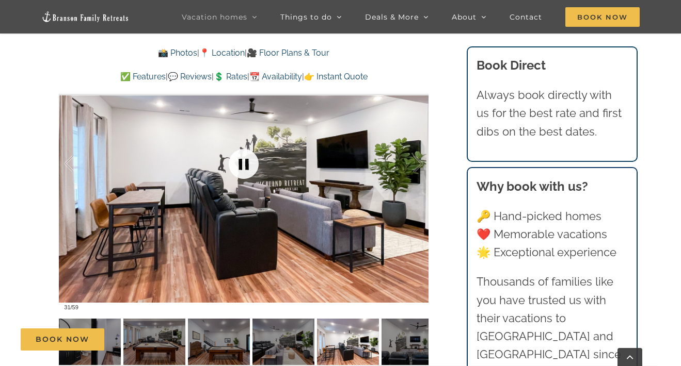
click at [246, 178] on link at bounding box center [243, 163] width 41 height 41
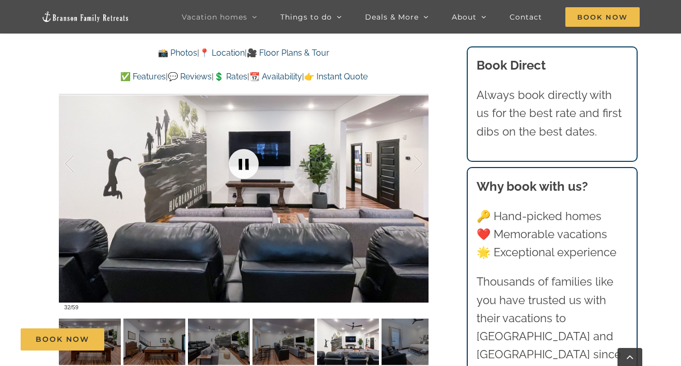
click at [246, 178] on link at bounding box center [243, 163] width 41 height 41
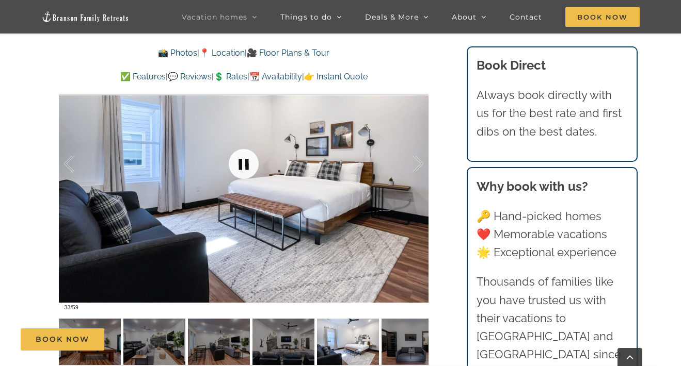
click at [246, 178] on link at bounding box center [243, 163] width 41 height 41
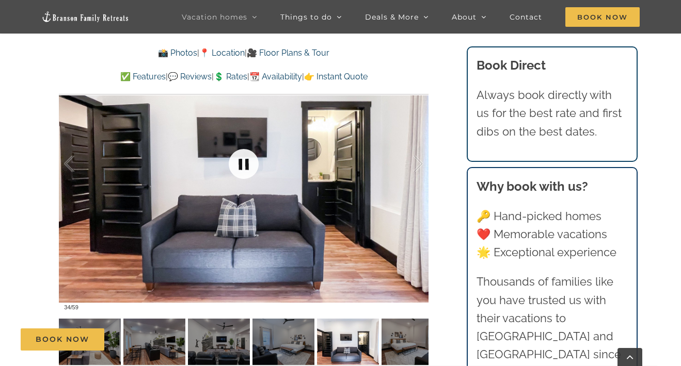
click at [246, 178] on link at bounding box center [243, 163] width 41 height 41
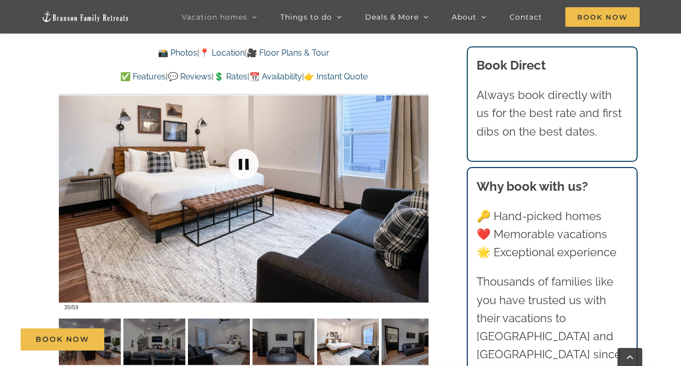
click at [246, 178] on link at bounding box center [243, 163] width 41 height 41
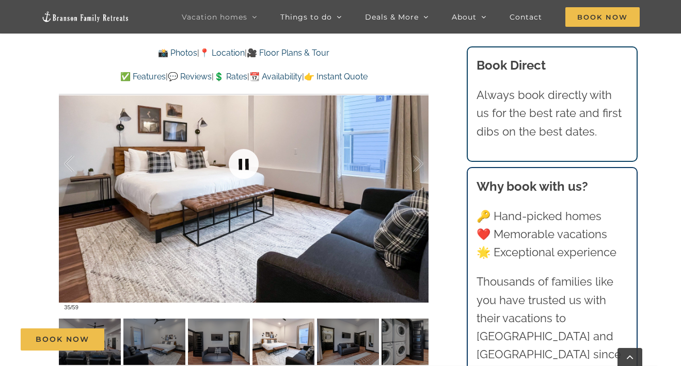
click at [246, 178] on link at bounding box center [243, 163] width 41 height 41
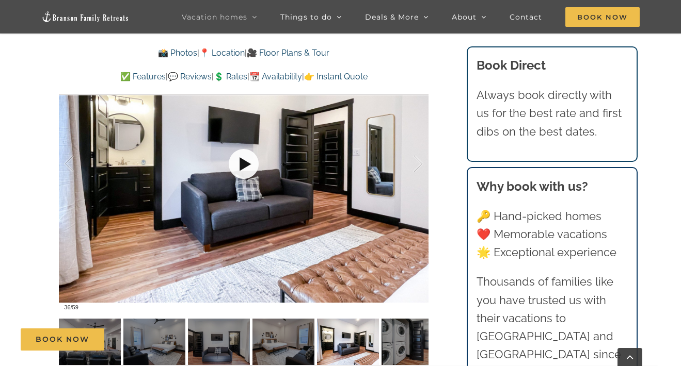
click at [246, 178] on link at bounding box center [243, 163] width 41 height 41
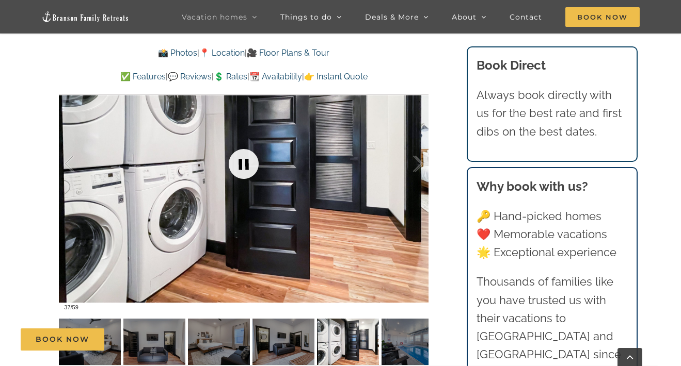
click at [246, 178] on link at bounding box center [243, 163] width 41 height 41
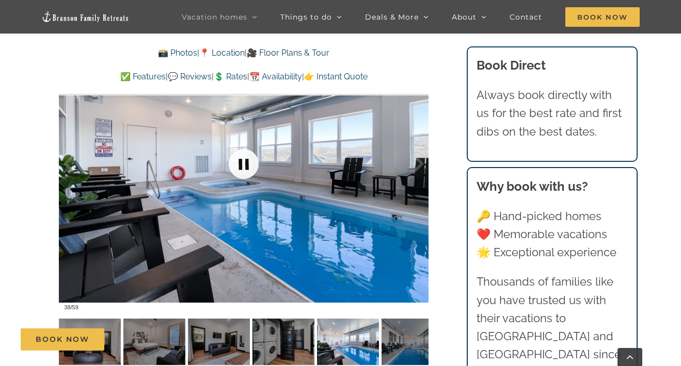
click at [246, 178] on link at bounding box center [243, 163] width 41 height 41
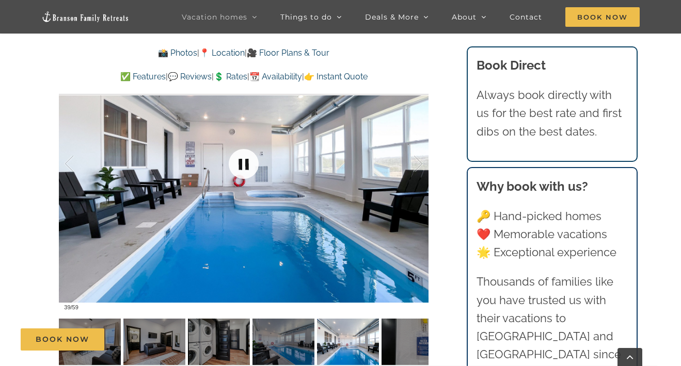
click at [246, 178] on link at bounding box center [243, 163] width 41 height 41
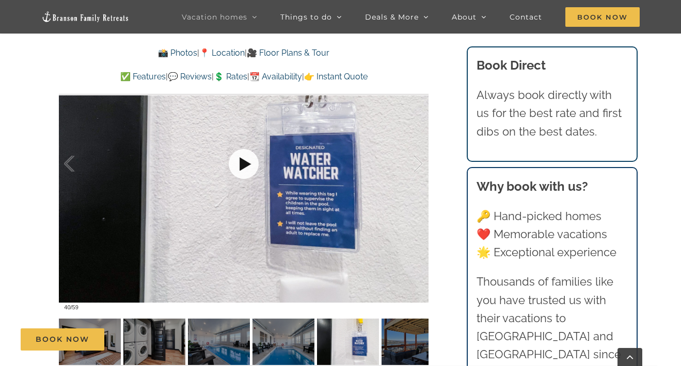
click at [246, 178] on link at bounding box center [243, 163] width 41 height 41
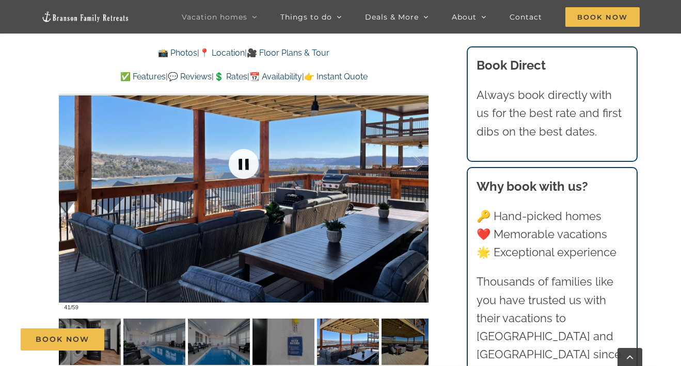
click at [246, 179] on link at bounding box center [243, 163] width 41 height 41
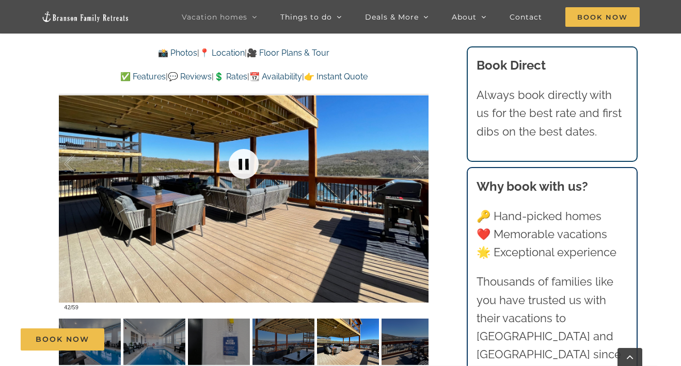
click at [246, 179] on link at bounding box center [243, 163] width 41 height 41
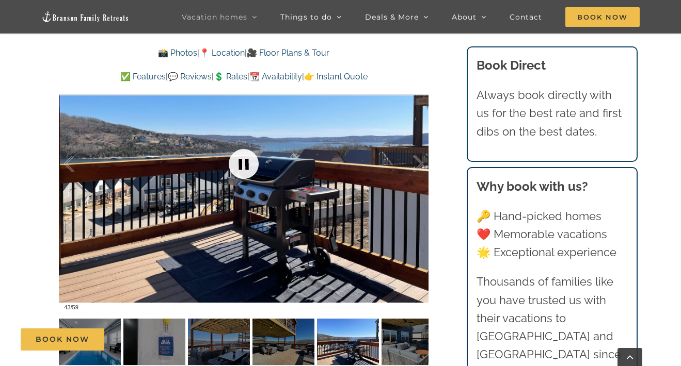
click at [246, 179] on link at bounding box center [243, 163] width 41 height 41
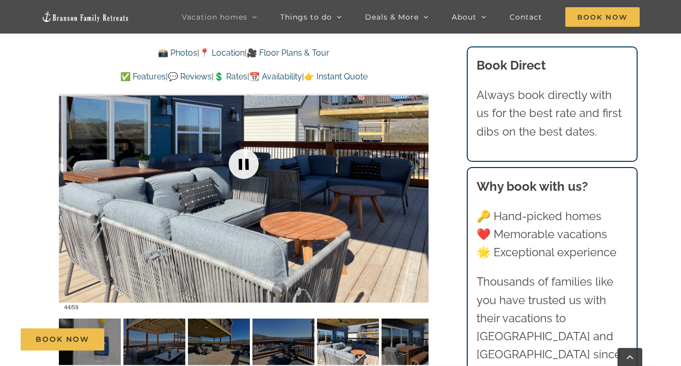
click at [246, 180] on link at bounding box center [243, 163] width 41 height 41
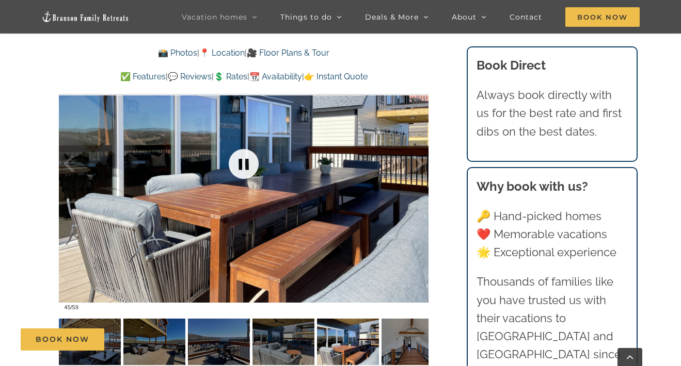
click at [246, 180] on link at bounding box center [243, 163] width 41 height 41
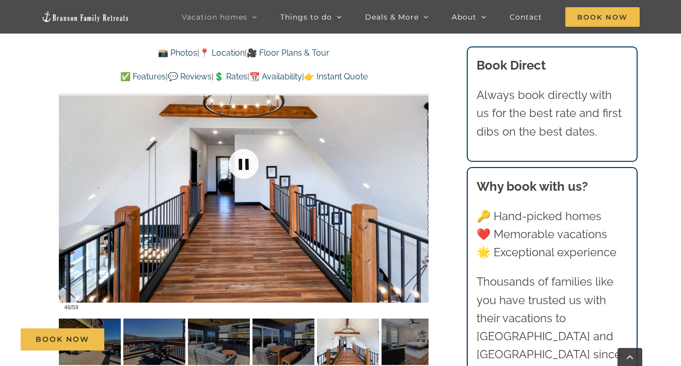
click at [246, 180] on link at bounding box center [243, 163] width 41 height 41
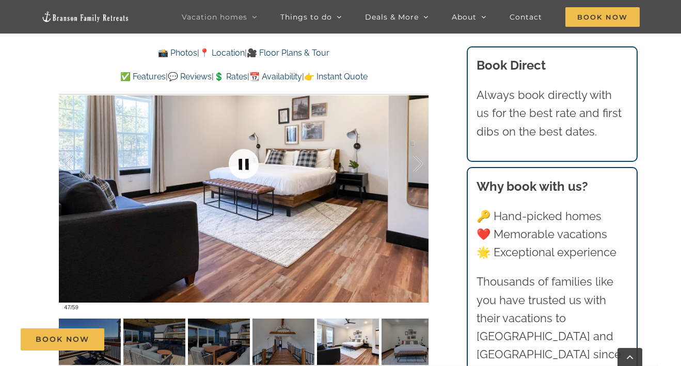
click at [246, 181] on link at bounding box center [243, 163] width 41 height 41
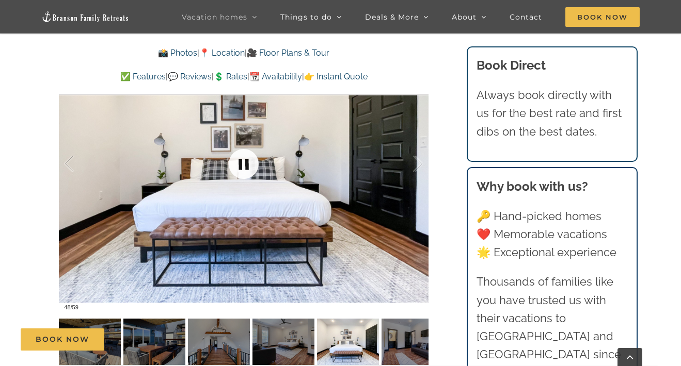
click at [246, 181] on link at bounding box center [243, 163] width 41 height 41
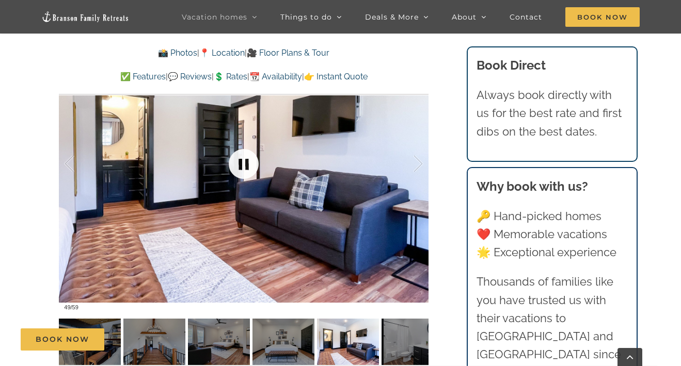
click at [246, 181] on link at bounding box center [243, 163] width 41 height 41
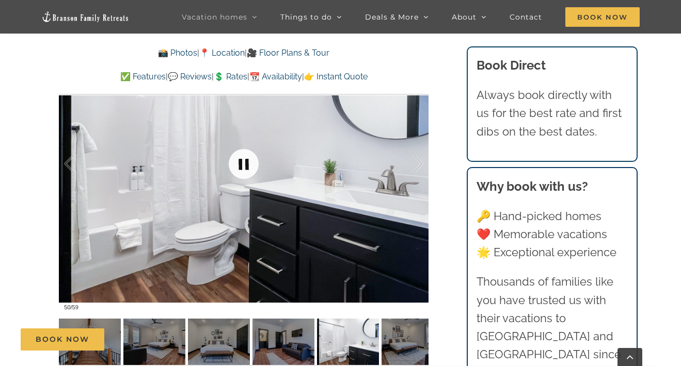
click at [246, 181] on link at bounding box center [243, 163] width 41 height 41
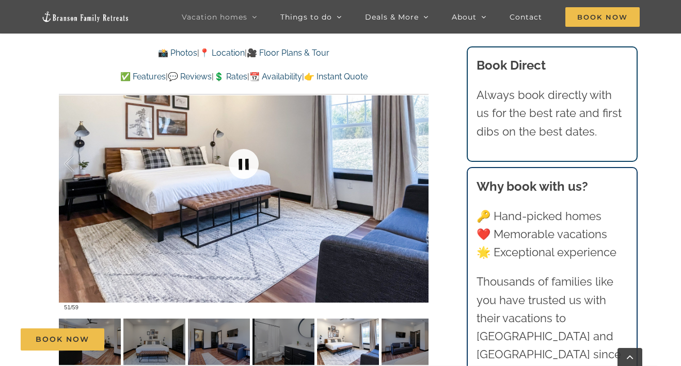
click at [246, 181] on link at bounding box center [243, 163] width 41 height 41
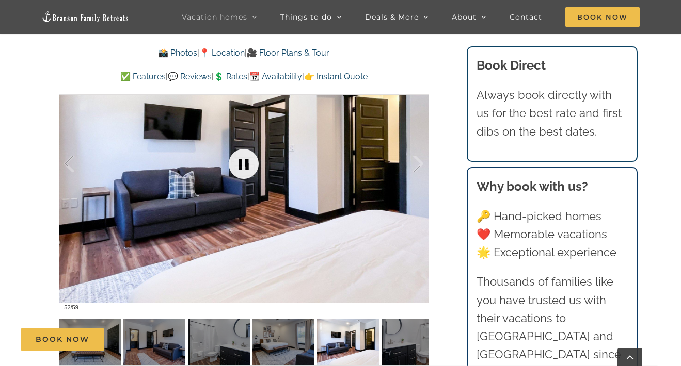
click at [246, 181] on link at bounding box center [243, 163] width 41 height 41
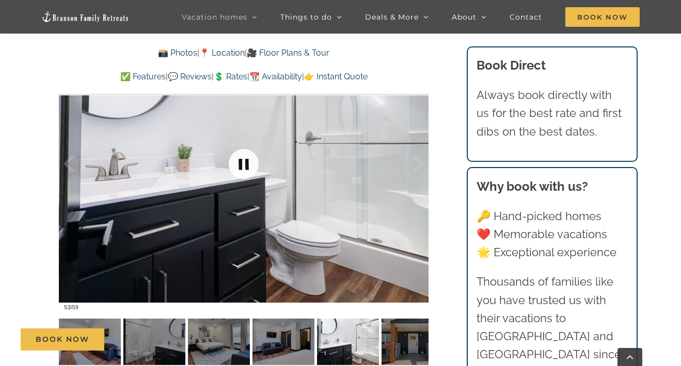
click at [246, 181] on link at bounding box center [243, 163] width 41 height 41
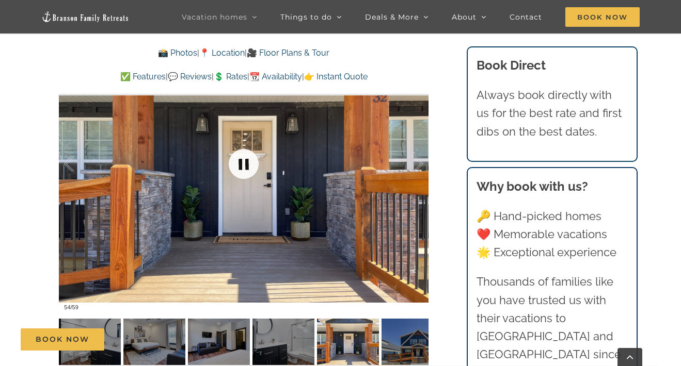
click at [246, 181] on link at bounding box center [243, 163] width 41 height 41
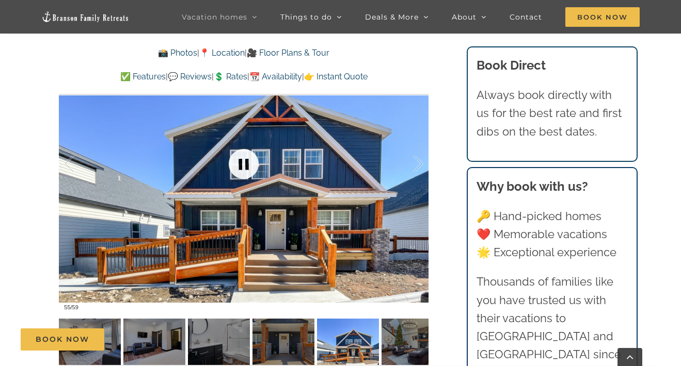
click at [246, 180] on link at bounding box center [243, 163] width 41 height 41
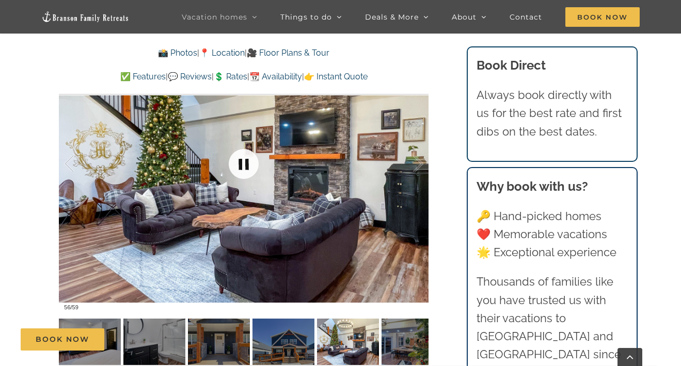
click at [246, 180] on link at bounding box center [243, 163] width 41 height 41
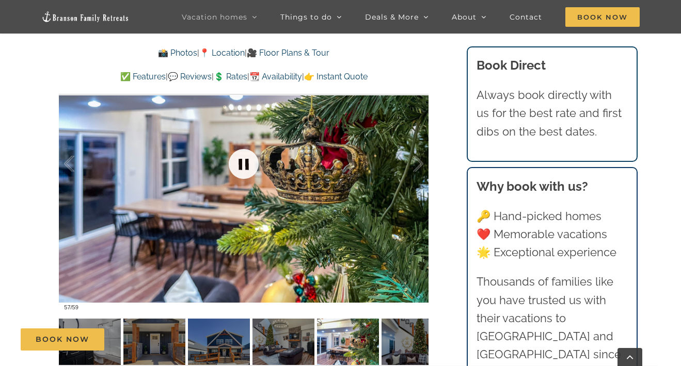
click at [246, 181] on link at bounding box center [243, 163] width 41 height 41
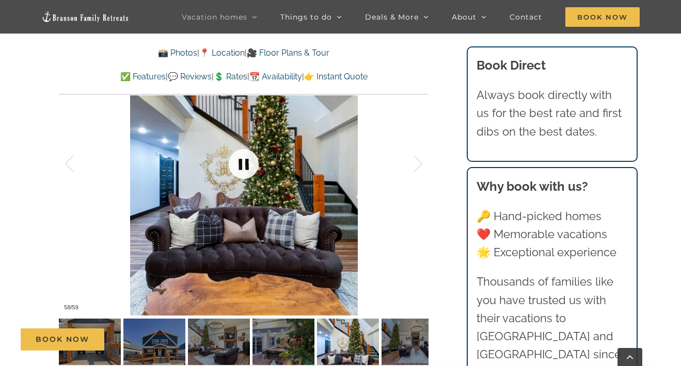
click at [246, 181] on link at bounding box center [243, 163] width 41 height 41
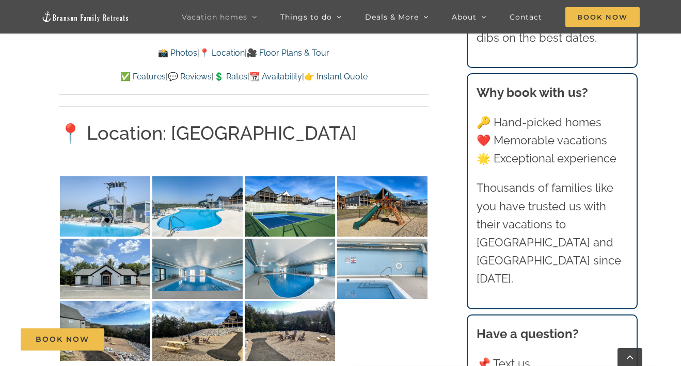
scroll to position [2303, 0]
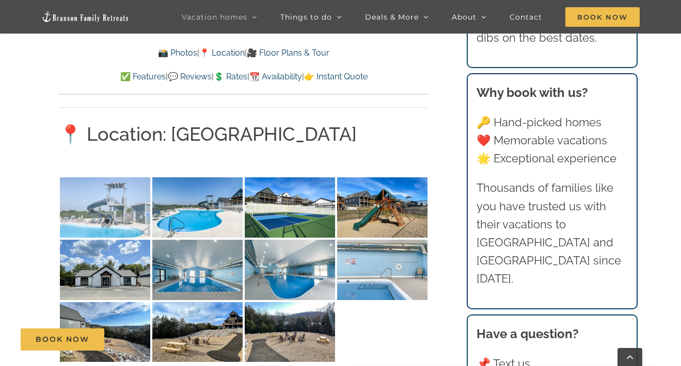
click at [123, 187] on img at bounding box center [105, 208] width 90 height 60
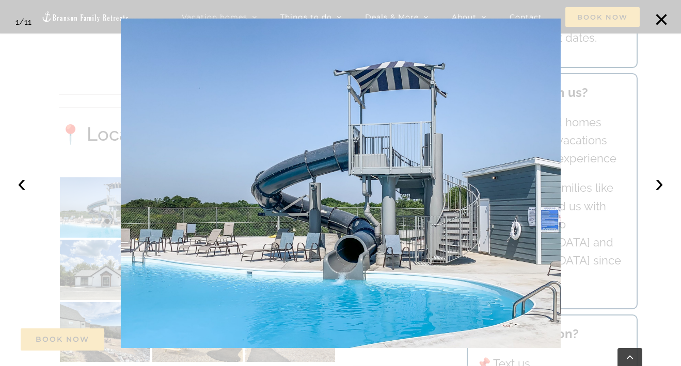
click at [521, 183] on img at bounding box center [341, 184] width 440 height 330
click at [357, 203] on img at bounding box center [341, 184] width 440 height 330
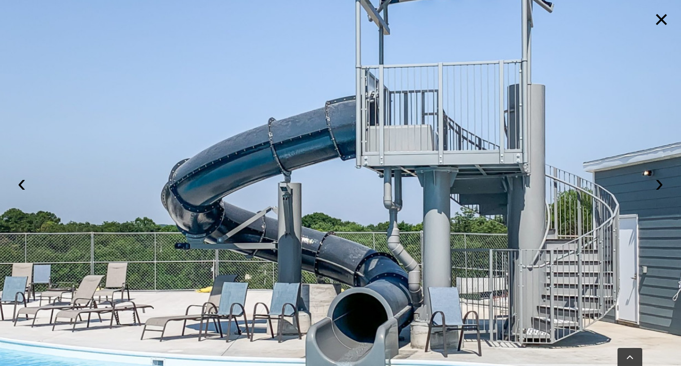
click at [358, 202] on img at bounding box center [340, 183] width 879 height 659
click at [660, 181] on button "›" at bounding box center [659, 183] width 23 height 23
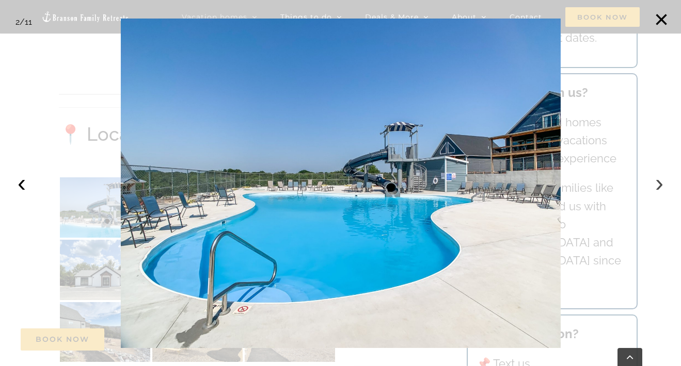
click at [657, 184] on button "›" at bounding box center [659, 183] width 23 height 23
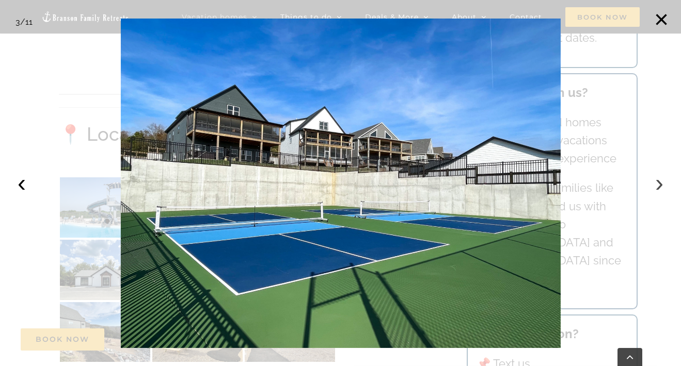
click at [657, 184] on button "›" at bounding box center [659, 183] width 23 height 23
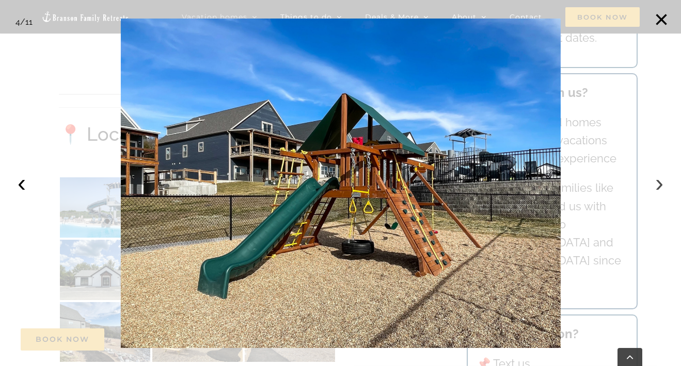
click at [657, 184] on button "›" at bounding box center [659, 183] width 23 height 23
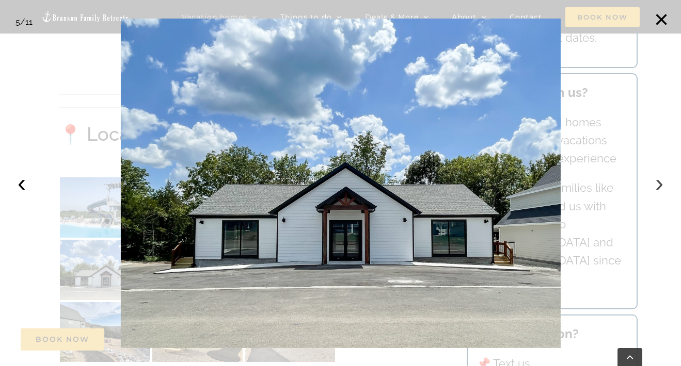
click at [657, 184] on button "›" at bounding box center [659, 183] width 23 height 23
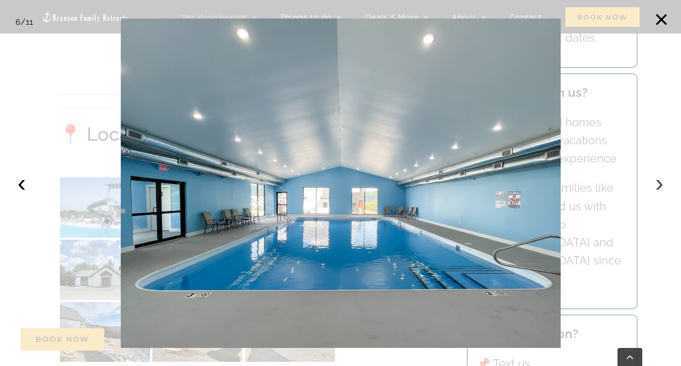
click at [657, 185] on button "›" at bounding box center [659, 183] width 23 height 23
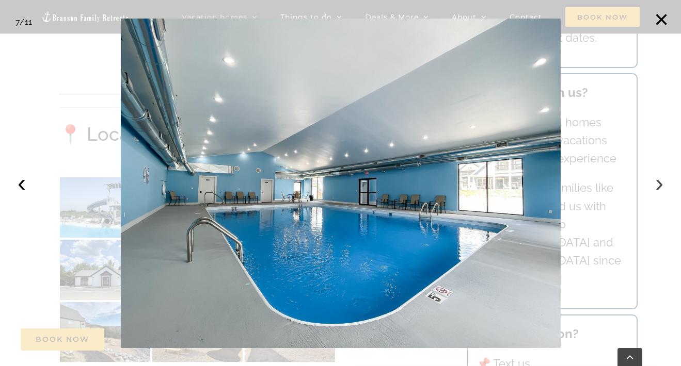
click at [657, 185] on button "›" at bounding box center [659, 183] width 23 height 23
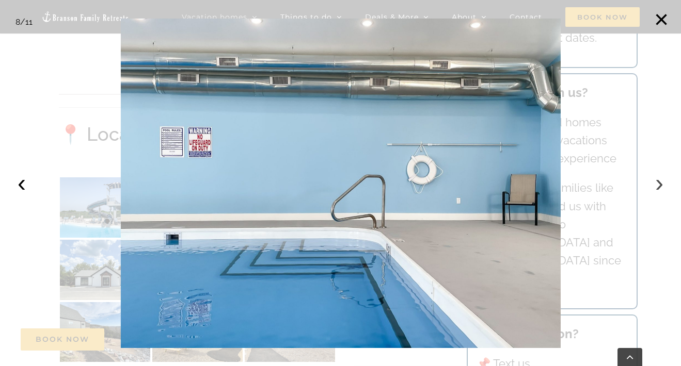
click at [657, 185] on button "›" at bounding box center [659, 183] width 23 height 23
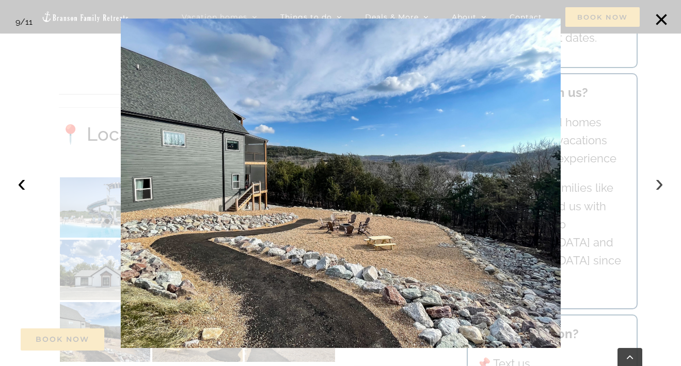
click at [659, 184] on button "›" at bounding box center [659, 183] width 23 height 23
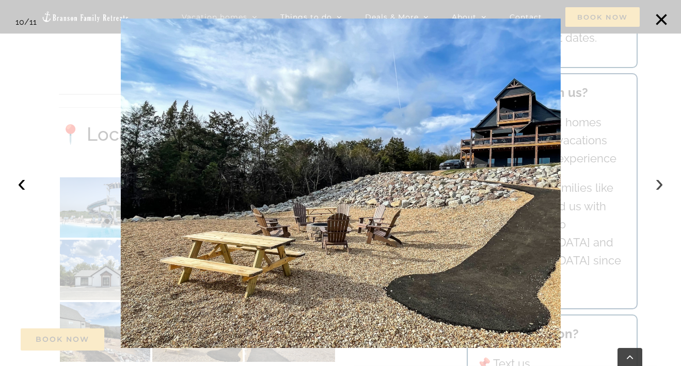
click at [659, 184] on button "›" at bounding box center [659, 183] width 23 height 23
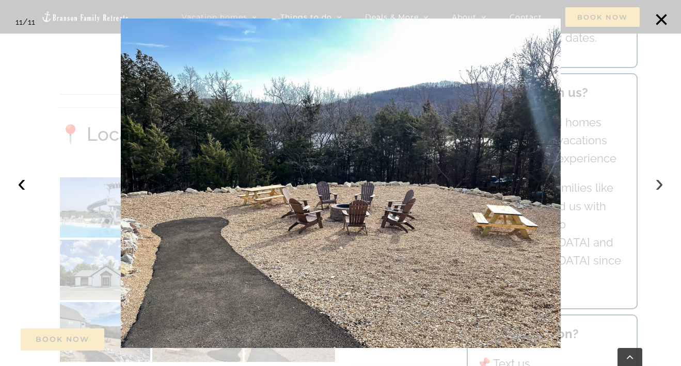
click at [659, 181] on button "›" at bounding box center [659, 183] width 23 height 23
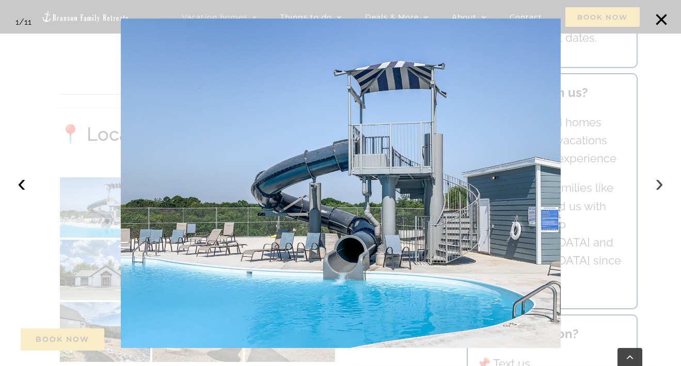
click at [659, 181] on button "›" at bounding box center [659, 183] width 23 height 23
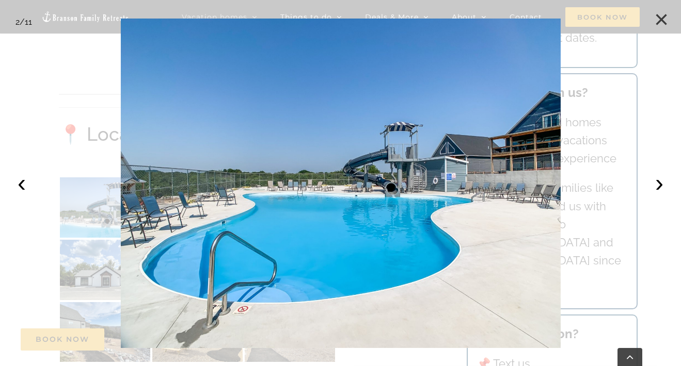
click at [658, 20] on button "×" at bounding box center [661, 19] width 23 height 23
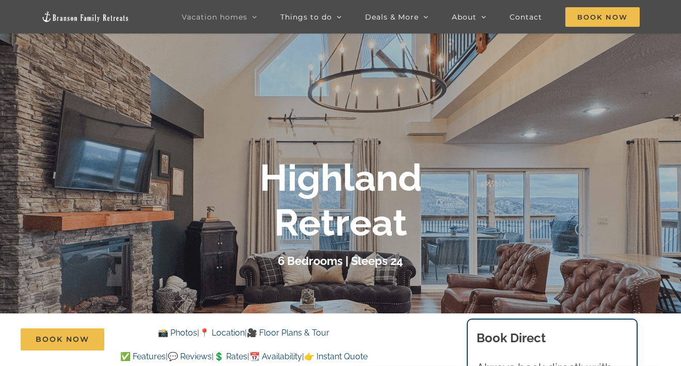
scroll to position [95, 0]
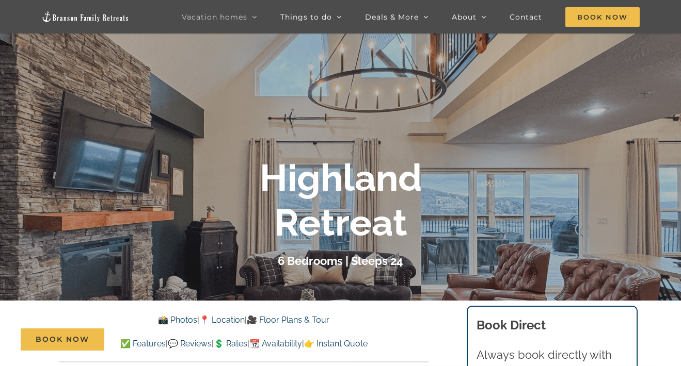
click at [231, 319] on link "📍 Location" at bounding box center [221, 320] width 45 height 10
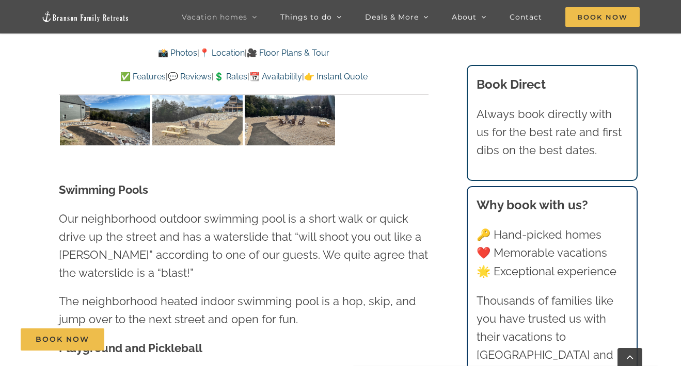
scroll to position [2500, 0]
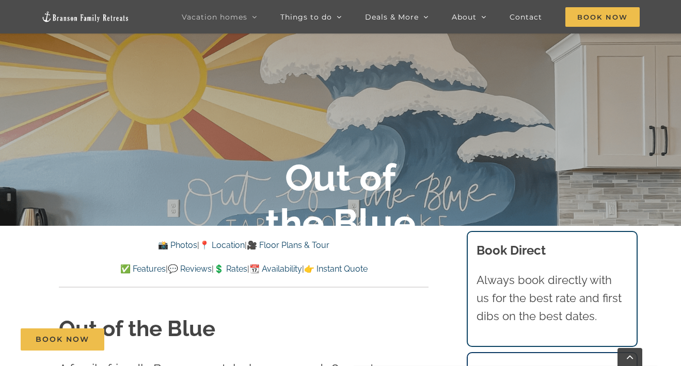
scroll to position [174, 0]
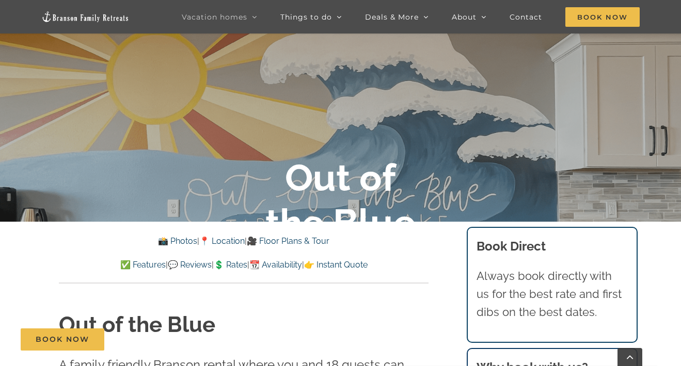
click at [218, 241] on link "📍 Location" at bounding box center [221, 241] width 45 height 10
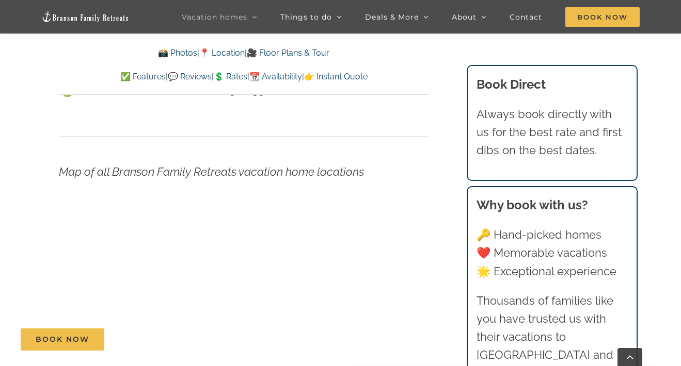
scroll to position [2813, 0]
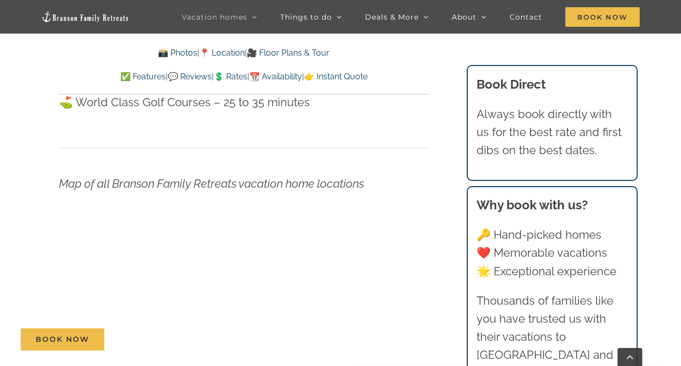
click at [281, 54] on link "🎥 Floor Plans & Tour" at bounding box center [288, 53] width 83 height 10
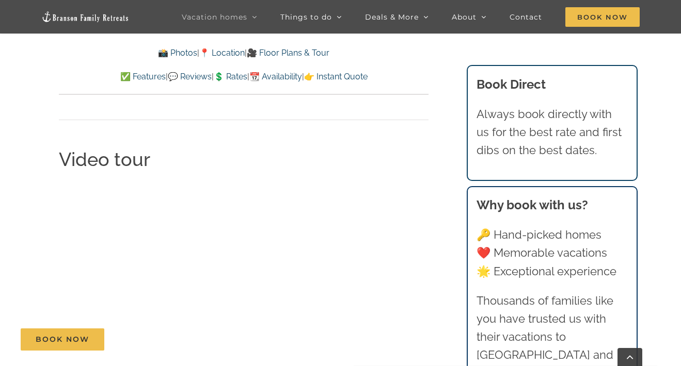
scroll to position [3093, 0]
click at [409, 232] on div "Video tour" at bounding box center [243, 287] width 369 height 279
click at [229, 54] on link "📍 Location" at bounding box center [221, 53] width 45 height 10
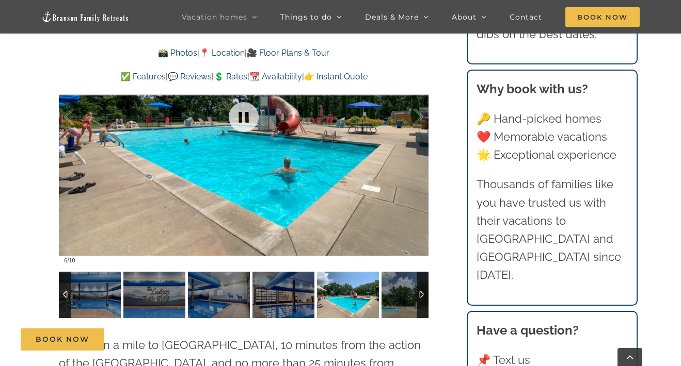
scroll to position [2265, 0]
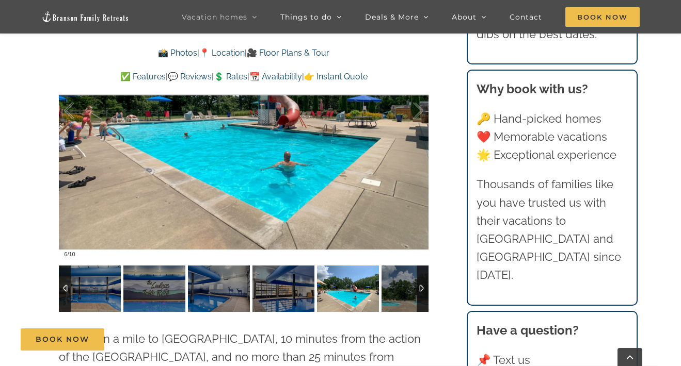
click at [66, 266] on div at bounding box center [65, 289] width 12 height 46
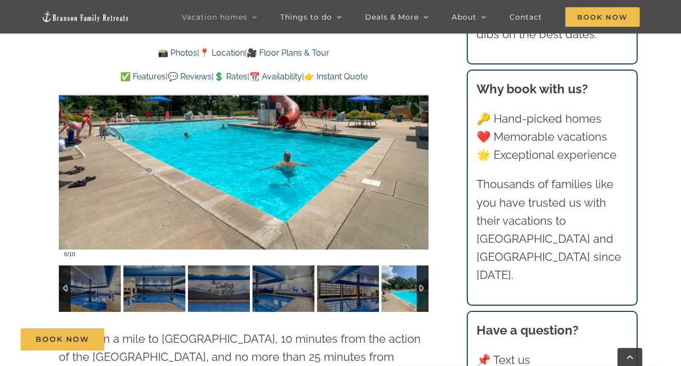
click at [67, 266] on div at bounding box center [65, 289] width 12 height 46
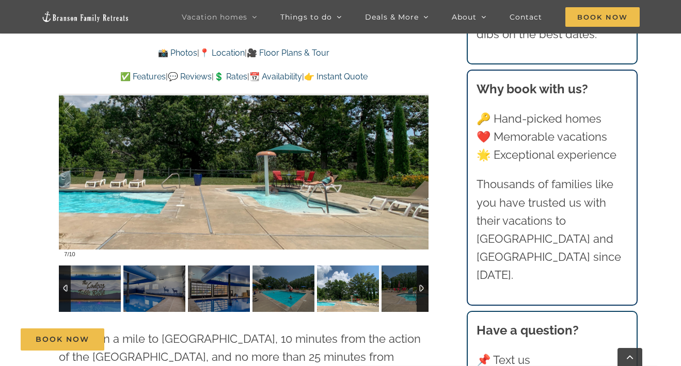
click at [67, 266] on div at bounding box center [65, 289] width 12 height 46
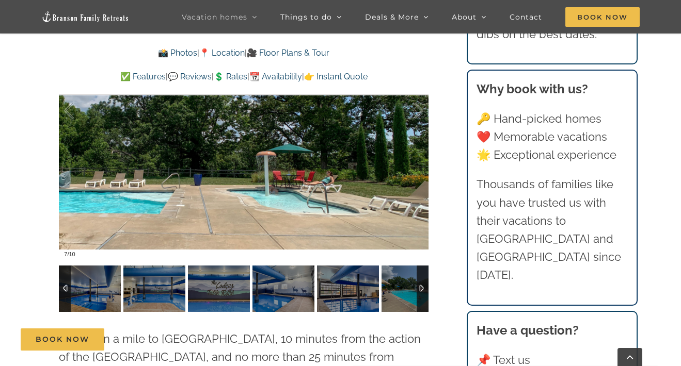
click at [67, 266] on div at bounding box center [65, 289] width 12 height 46
click at [64, 266] on div at bounding box center [65, 289] width 12 height 46
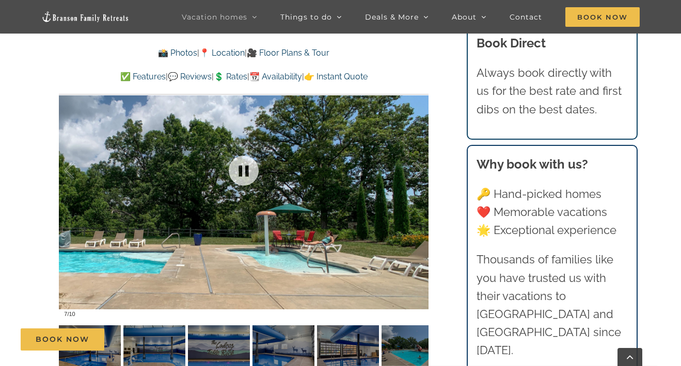
scroll to position [2174, 0]
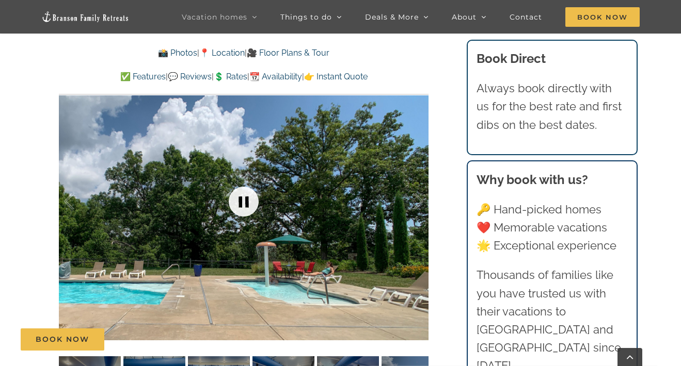
click at [243, 181] on link at bounding box center [243, 201] width 41 height 41
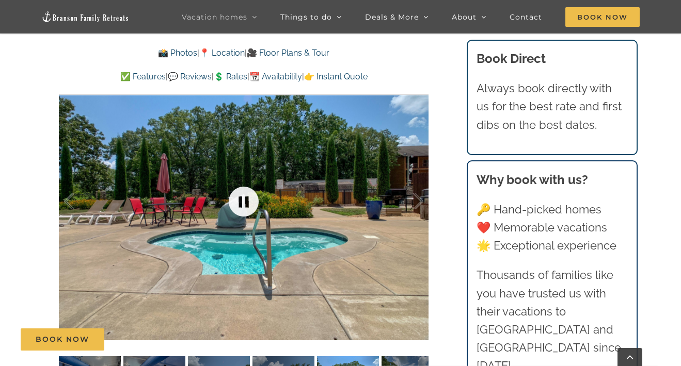
click at [243, 181] on link at bounding box center [243, 201] width 41 height 41
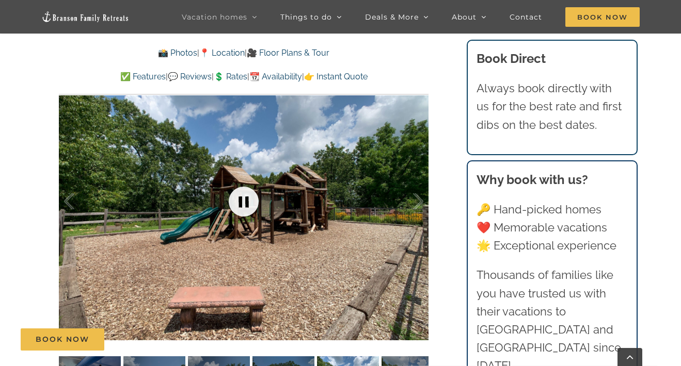
click at [243, 181] on link at bounding box center [243, 201] width 41 height 41
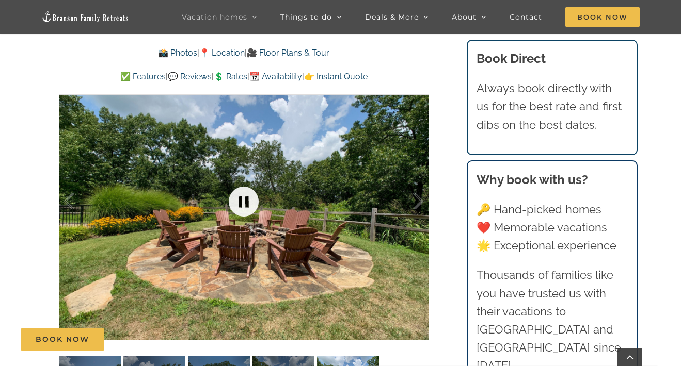
click at [243, 181] on link at bounding box center [243, 201] width 41 height 41
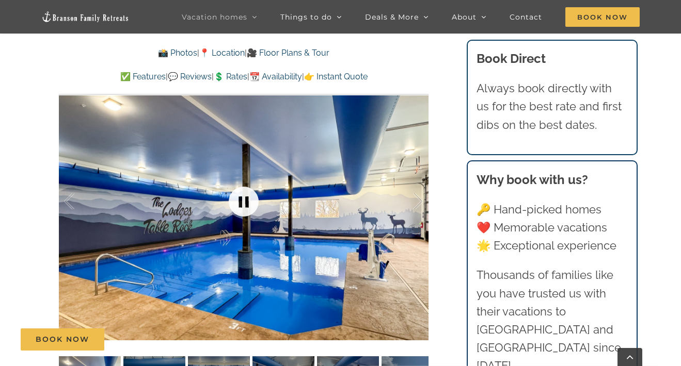
click at [242, 181] on link at bounding box center [243, 201] width 41 height 41
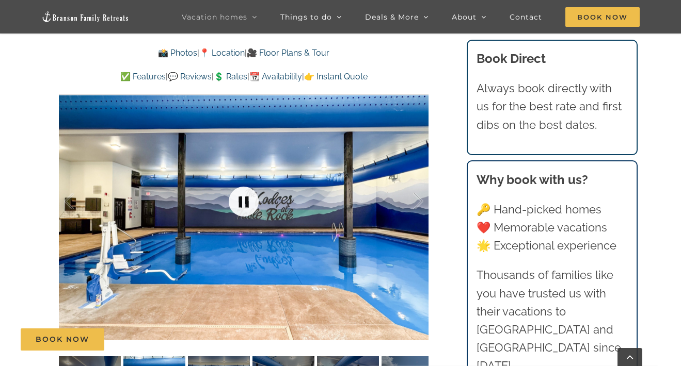
click at [242, 181] on link at bounding box center [243, 201] width 41 height 41
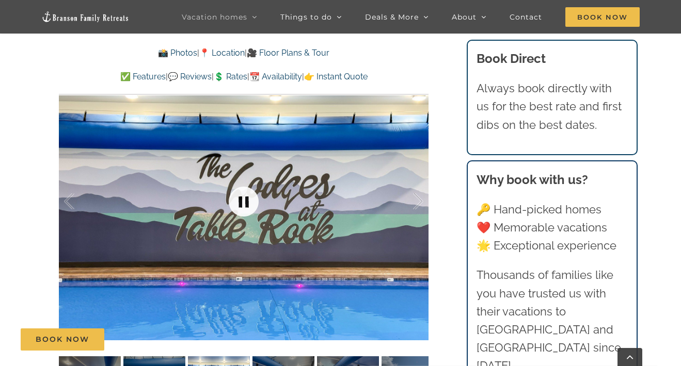
click at [242, 181] on link at bounding box center [243, 201] width 41 height 41
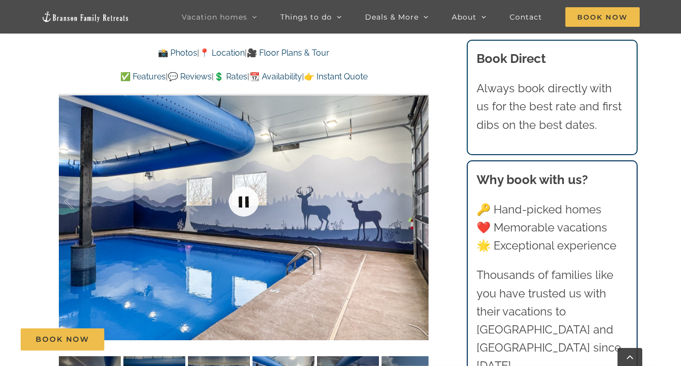
click at [242, 181] on link at bounding box center [243, 201] width 41 height 41
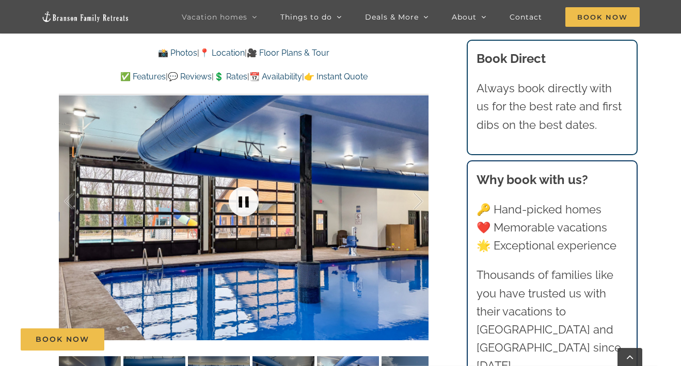
click at [242, 181] on link at bounding box center [243, 201] width 41 height 41
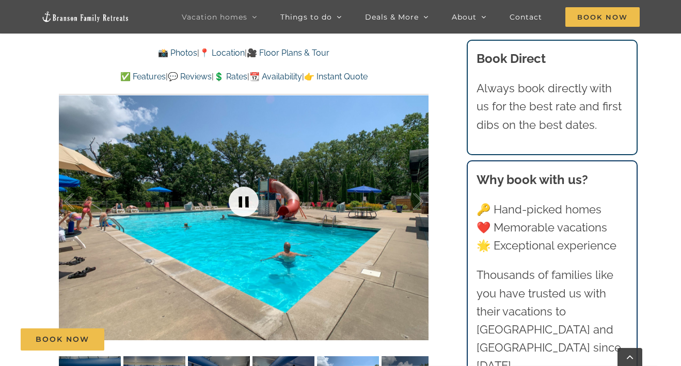
click at [243, 181] on link at bounding box center [243, 201] width 41 height 41
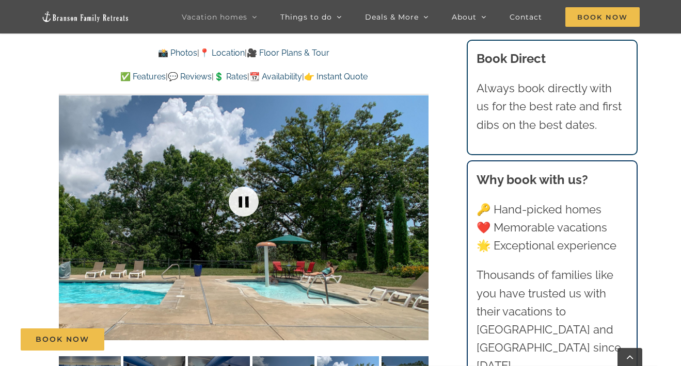
click at [243, 181] on link at bounding box center [243, 201] width 41 height 41
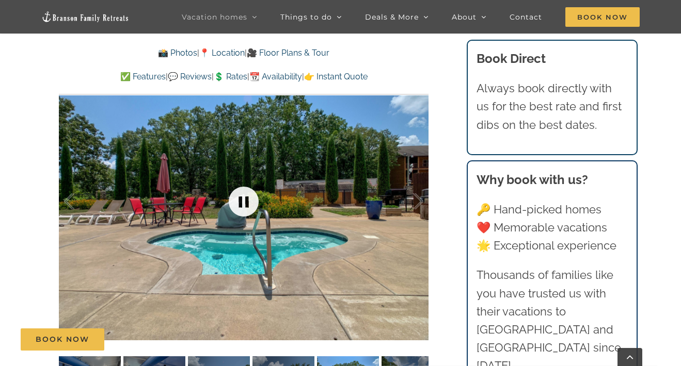
click at [243, 181] on link at bounding box center [243, 201] width 41 height 41
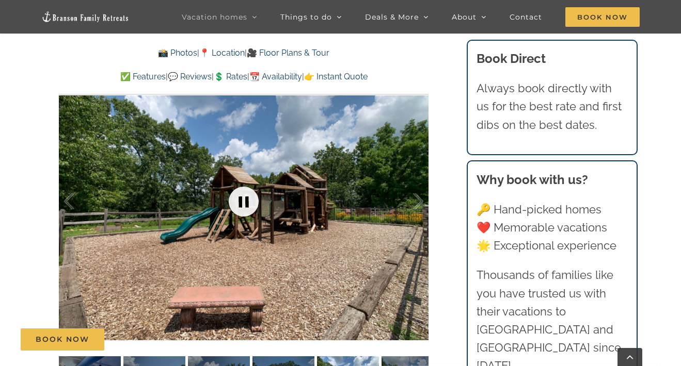
click at [243, 181] on link at bounding box center [243, 201] width 41 height 41
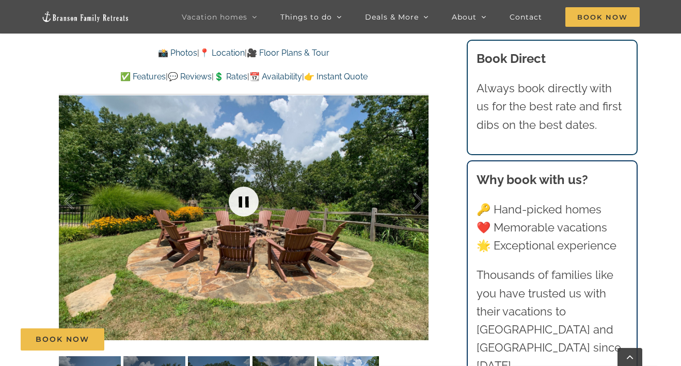
click at [243, 181] on link at bounding box center [243, 201] width 41 height 41
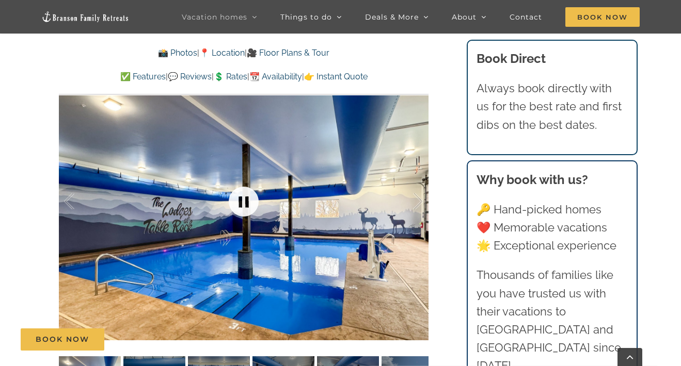
click at [244, 181] on link at bounding box center [243, 201] width 41 height 41
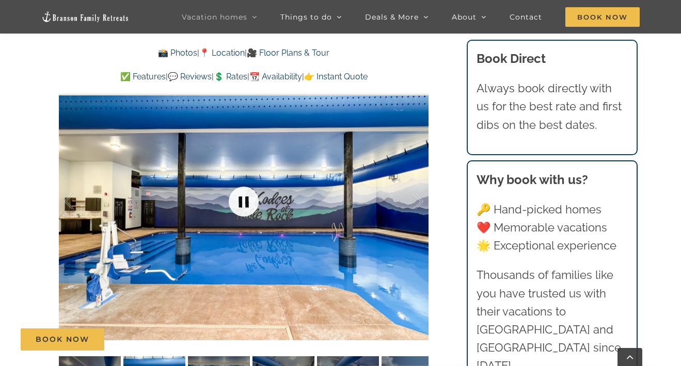
click at [244, 181] on link at bounding box center [243, 201] width 41 height 41
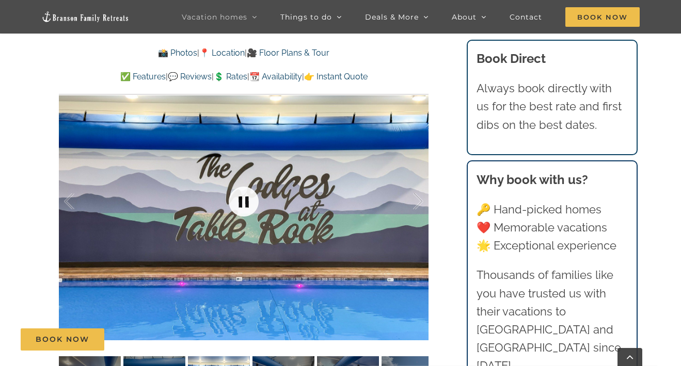
click at [244, 181] on link at bounding box center [243, 201] width 41 height 41
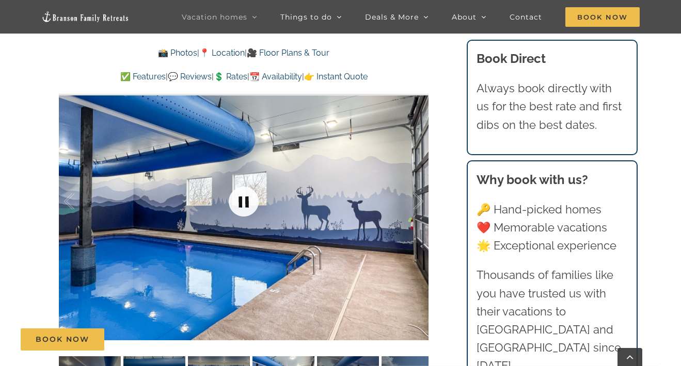
click at [244, 181] on link at bounding box center [243, 201] width 41 height 41
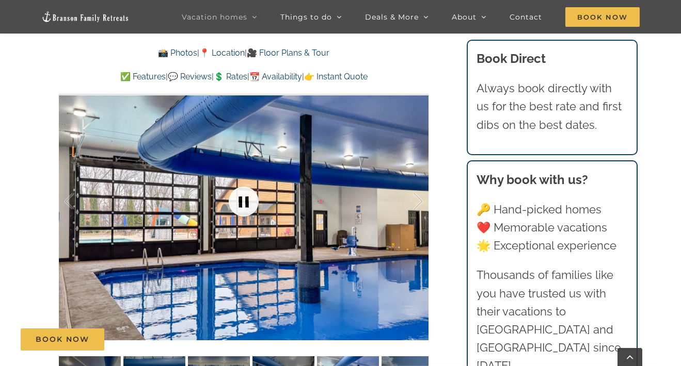
click at [244, 181] on link at bounding box center [243, 201] width 41 height 41
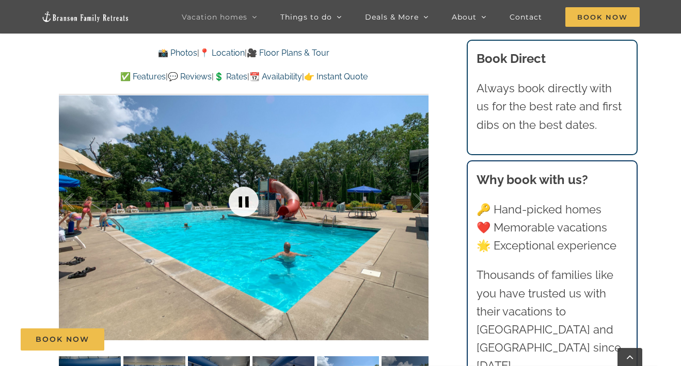
click at [244, 181] on link at bounding box center [243, 201] width 41 height 41
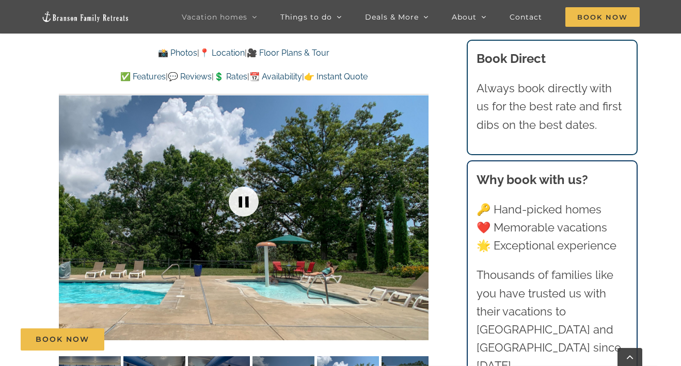
click at [244, 181] on link at bounding box center [243, 201] width 41 height 41
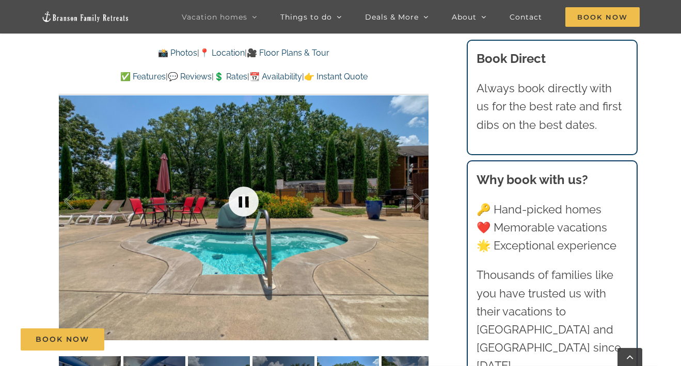
click at [244, 181] on link at bounding box center [243, 201] width 41 height 41
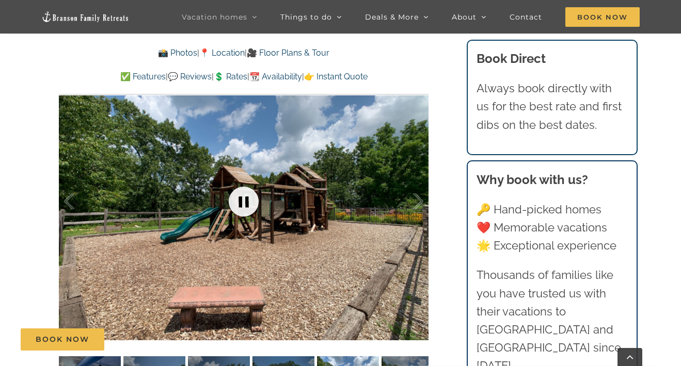
click at [244, 181] on link at bounding box center [243, 201] width 41 height 41
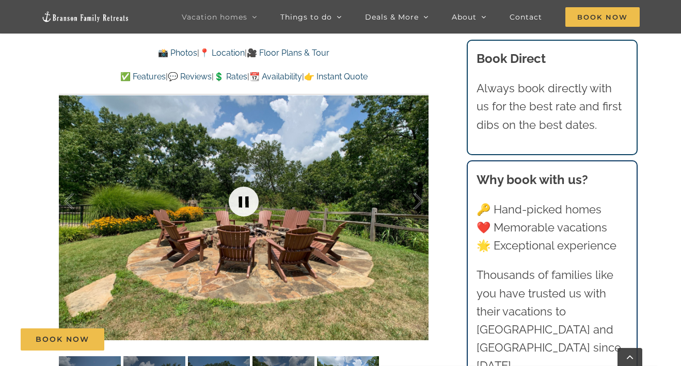
click at [244, 181] on link at bounding box center [243, 201] width 41 height 41
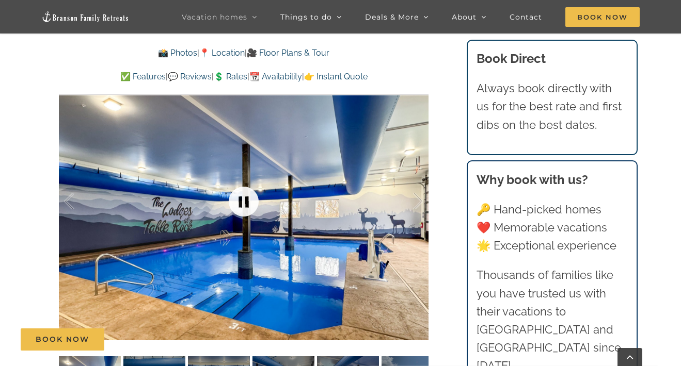
click at [244, 181] on link at bounding box center [243, 201] width 41 height 41
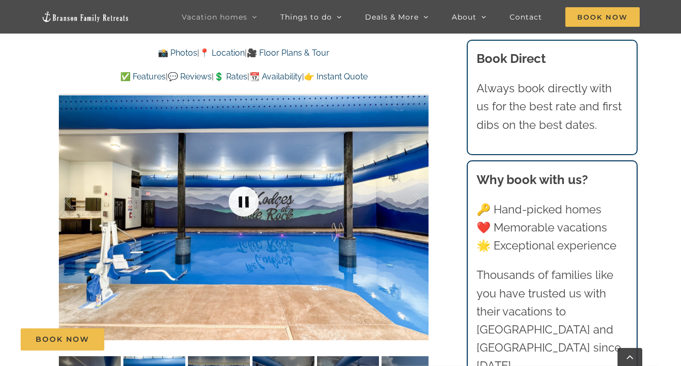
click at [244, 181] on link at bounding box center [243, 201] width 41 height 41
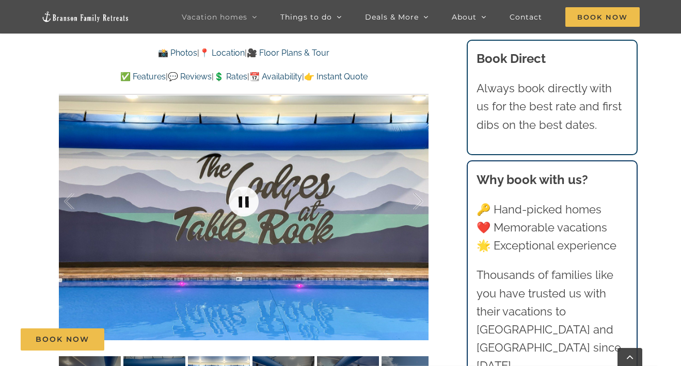
click at [244, 181] on link at bounding box center [243, 201] width 41 height 41
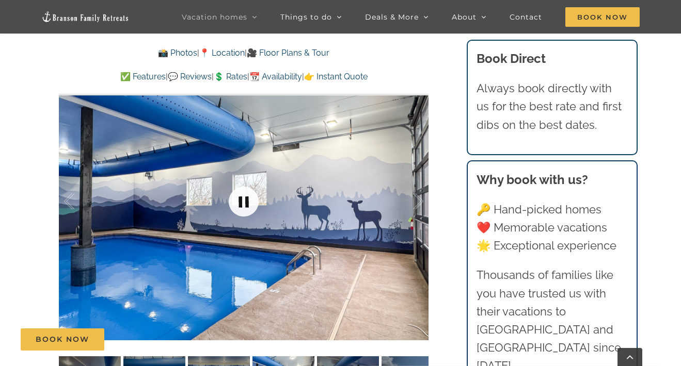
click at [244, 181] on link at bounding box center [243, 201] width 41 height 41
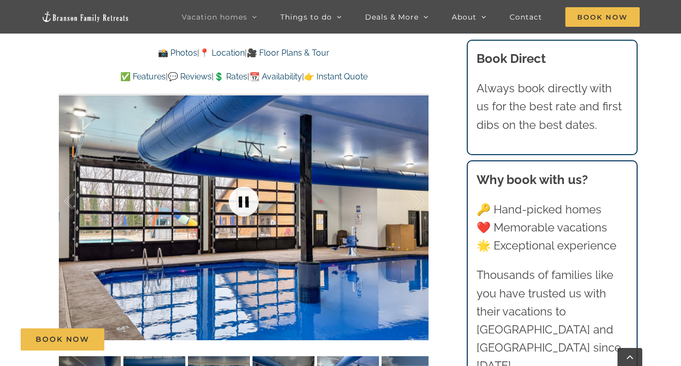
click at [244, 181] on link at bounding box center [243, 201] width 41 height 41
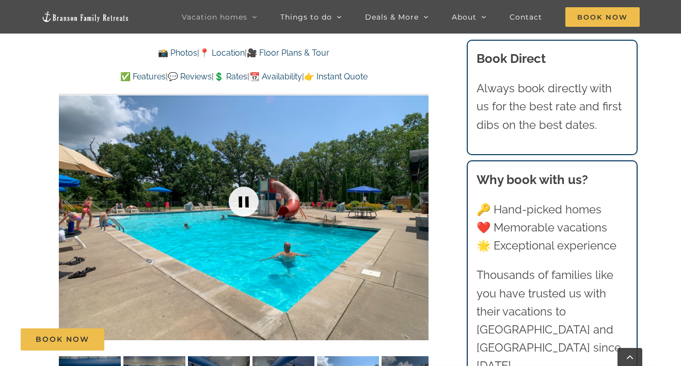
click at [244, 181] on link at bounding box center [243, 201] width 41 height 41
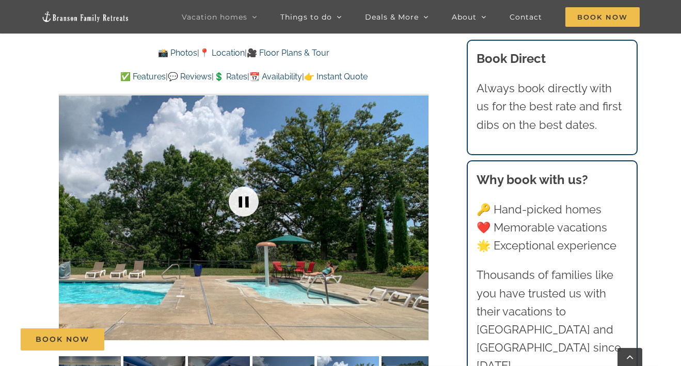
click at [244, 181] on link at bounding box center [243, 201] width 41 height 41
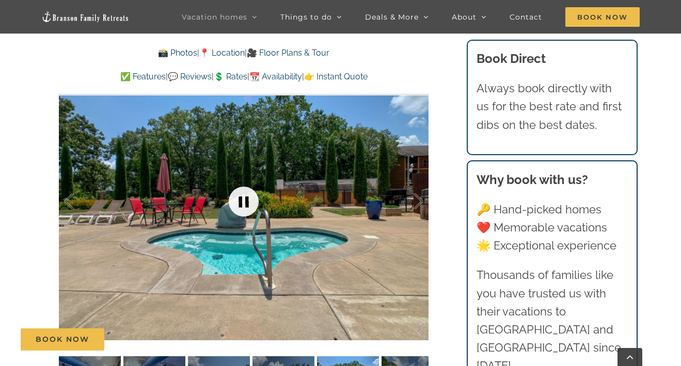
click at [244, 181] on link at bounding box center [243, 201] width 41 height 41
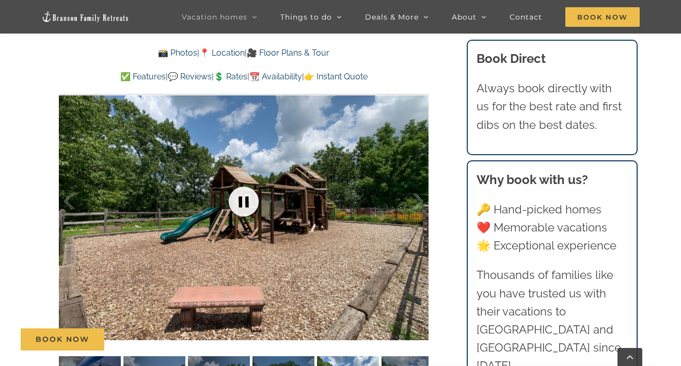
click at [244, 181] on link at bounding box center [243, 201] width 41 height 41
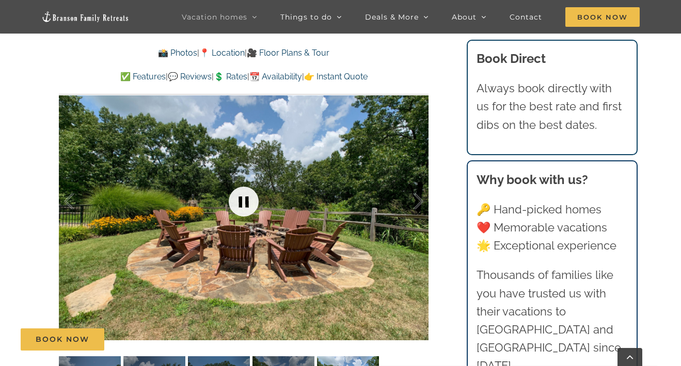
click at [244, 181] on link at bounding box center [243, 201] width 41 height 41
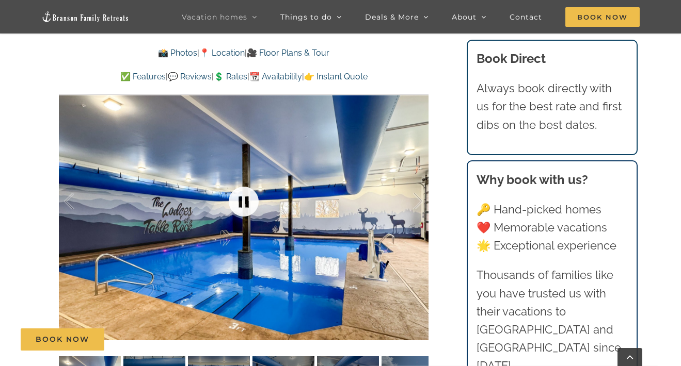
click at [244, 181] on link at bounding box center [243, 201] width 41 height 41
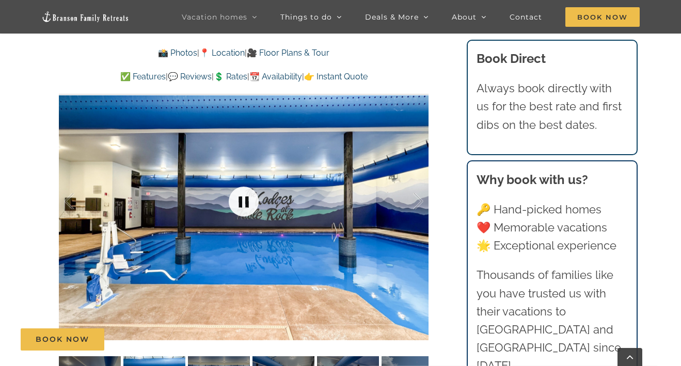
click at [244, 181] on link at bounding box center [243, 201] width 41 height 41
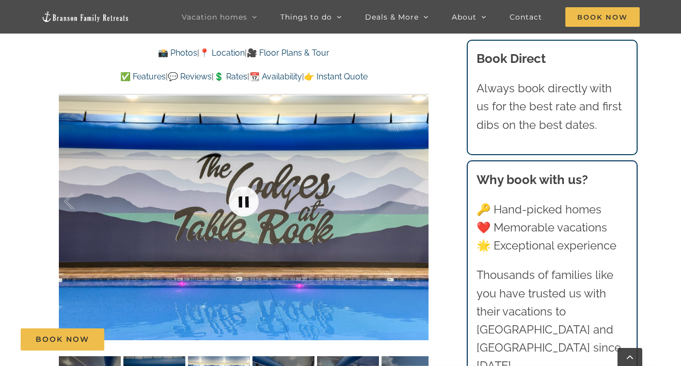
click at [244, 181] on link at bounding box center [243, 201] width 41 height 41
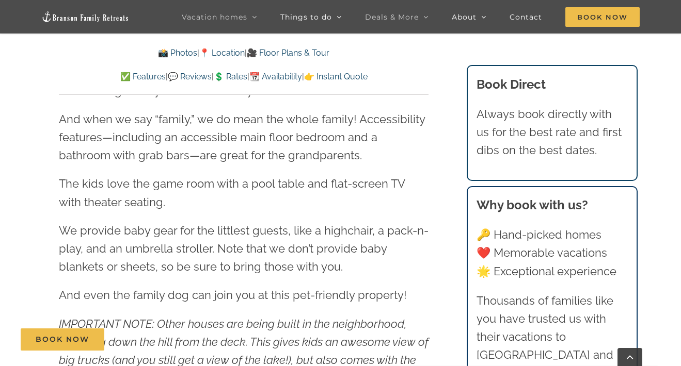
scroll to position [817, 0]
